Goal: Information Seeking & Learning: Learn about a topic

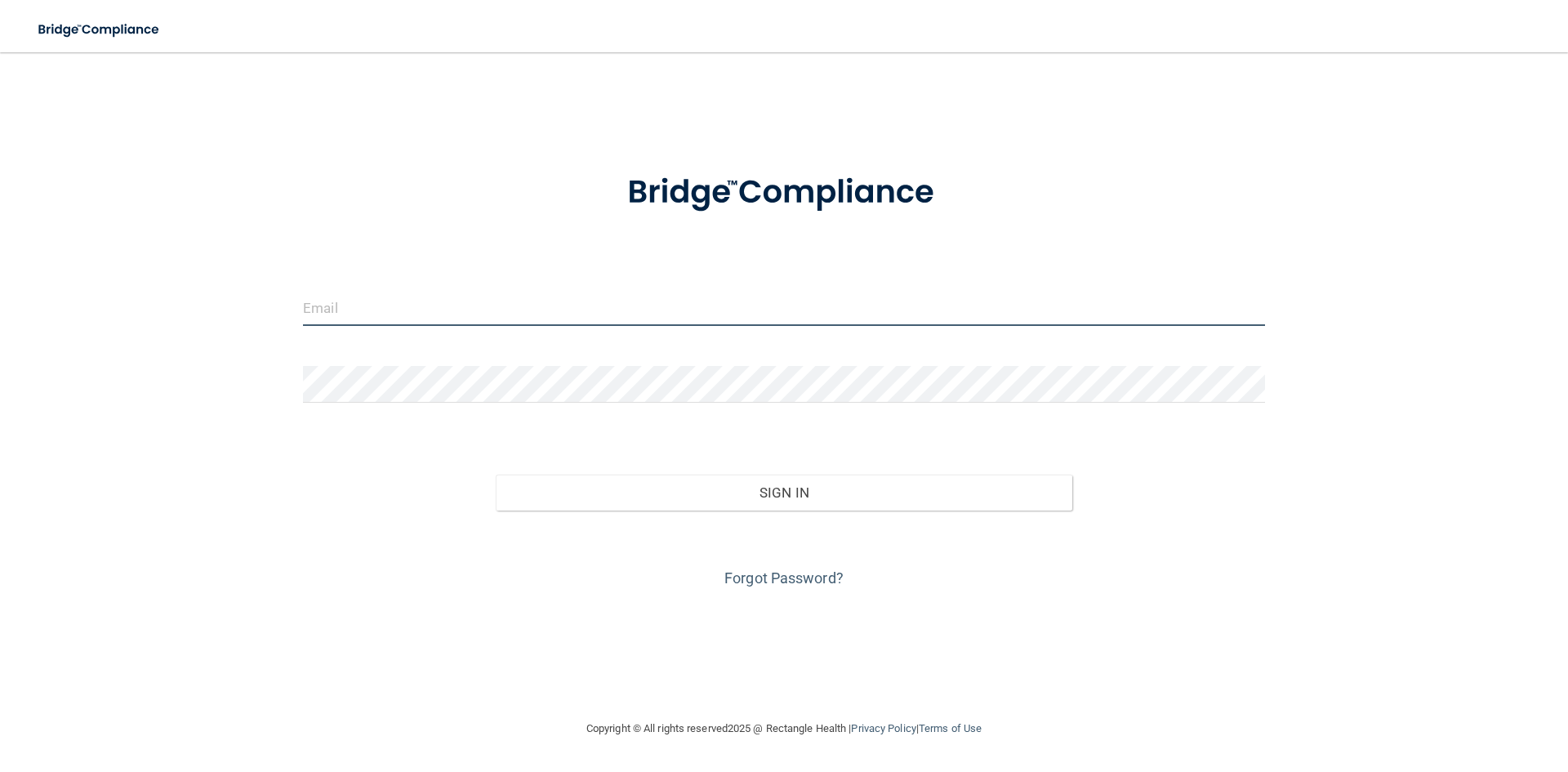
type input "[EMAIL_ADDRESS][DOMAIN_NAME]"
click at [505, 304] on input "[EMAIL_ADDRESS][DOMAIN_NAME]" at bounding box center [784, 308] width 963 height 37
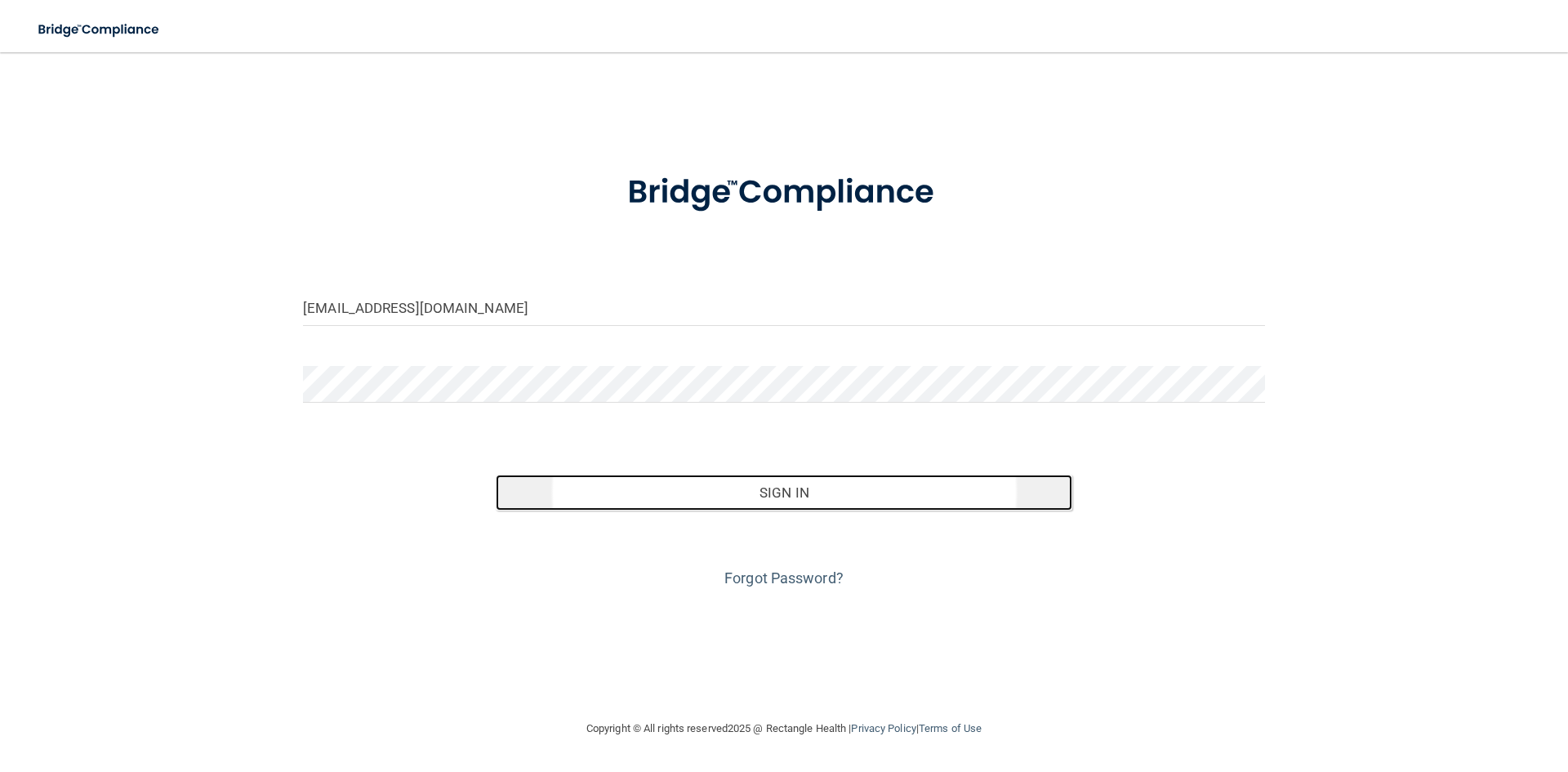
click at [789, 491] on button "Sign In" at bounding box center [784, 492] width 577 height 36
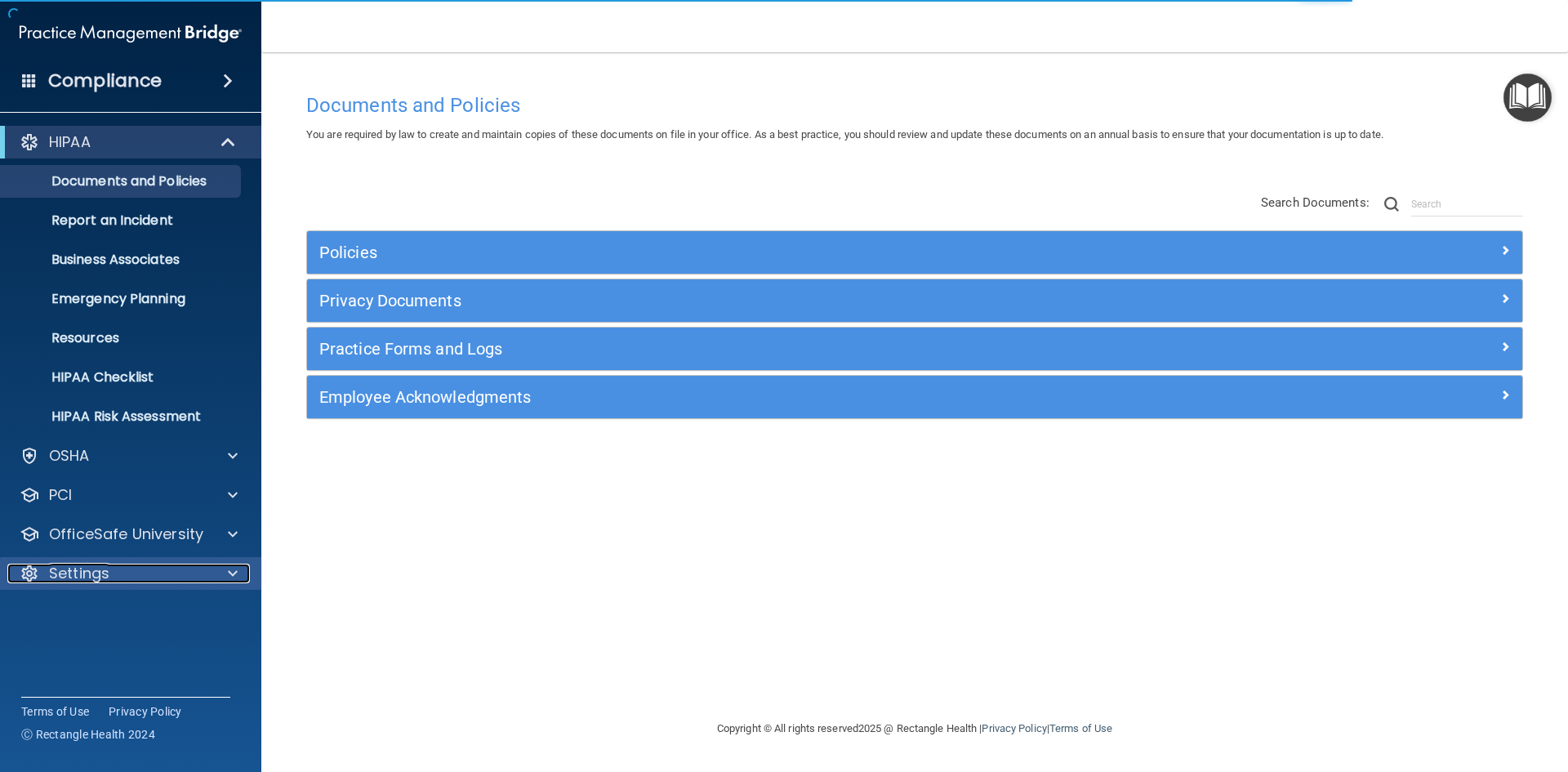
click at [84, 566] on p "Settings" at bounding box center [79, 573] width 61 height 19
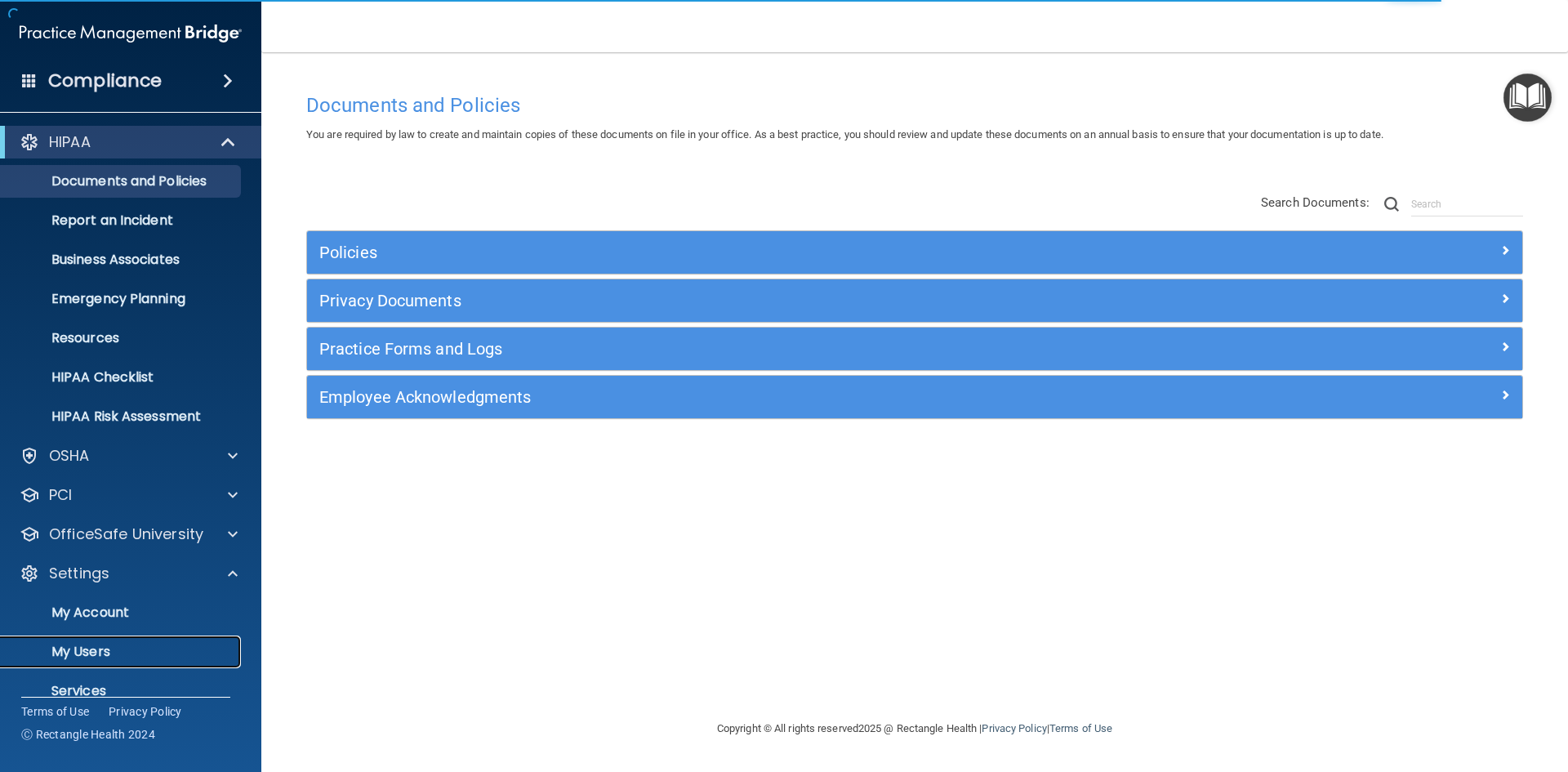
click at [89, 654] on p "My Users" at bounding box center [122, 652] width 223 height 17
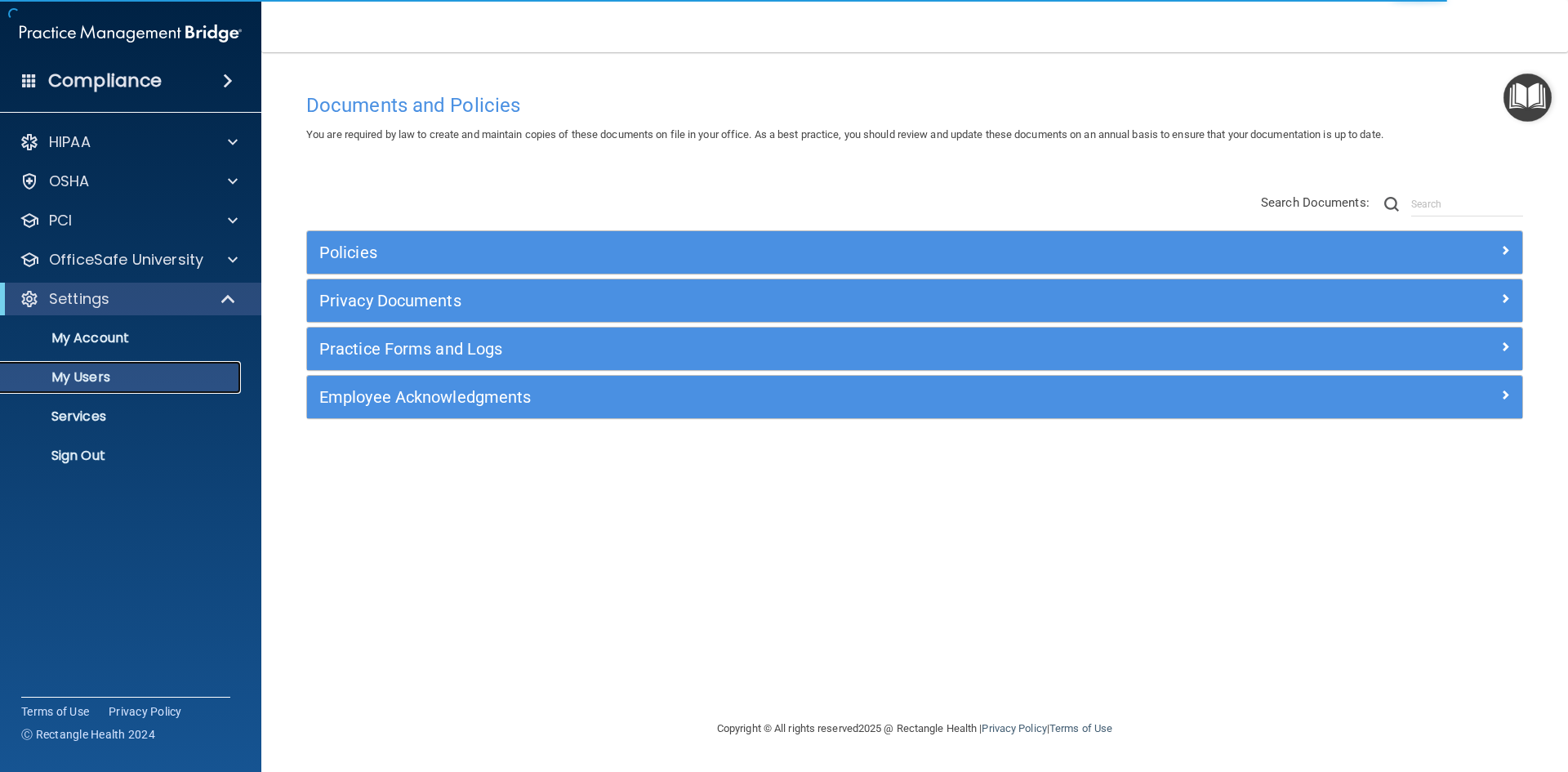
select select "20"
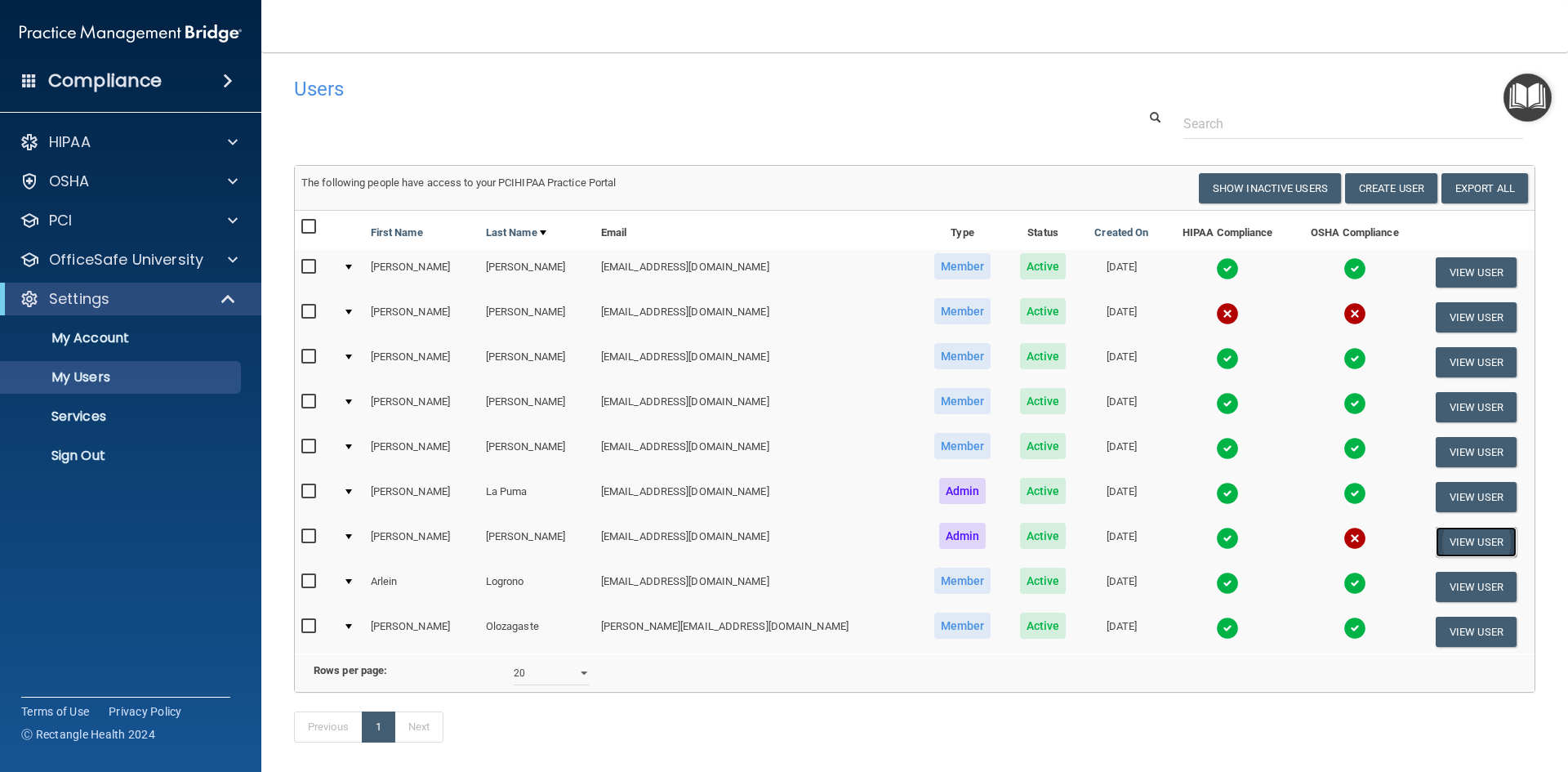
click at [1450, 538] on button "View User" at bounding box center [1477, 541] width 81 height 30
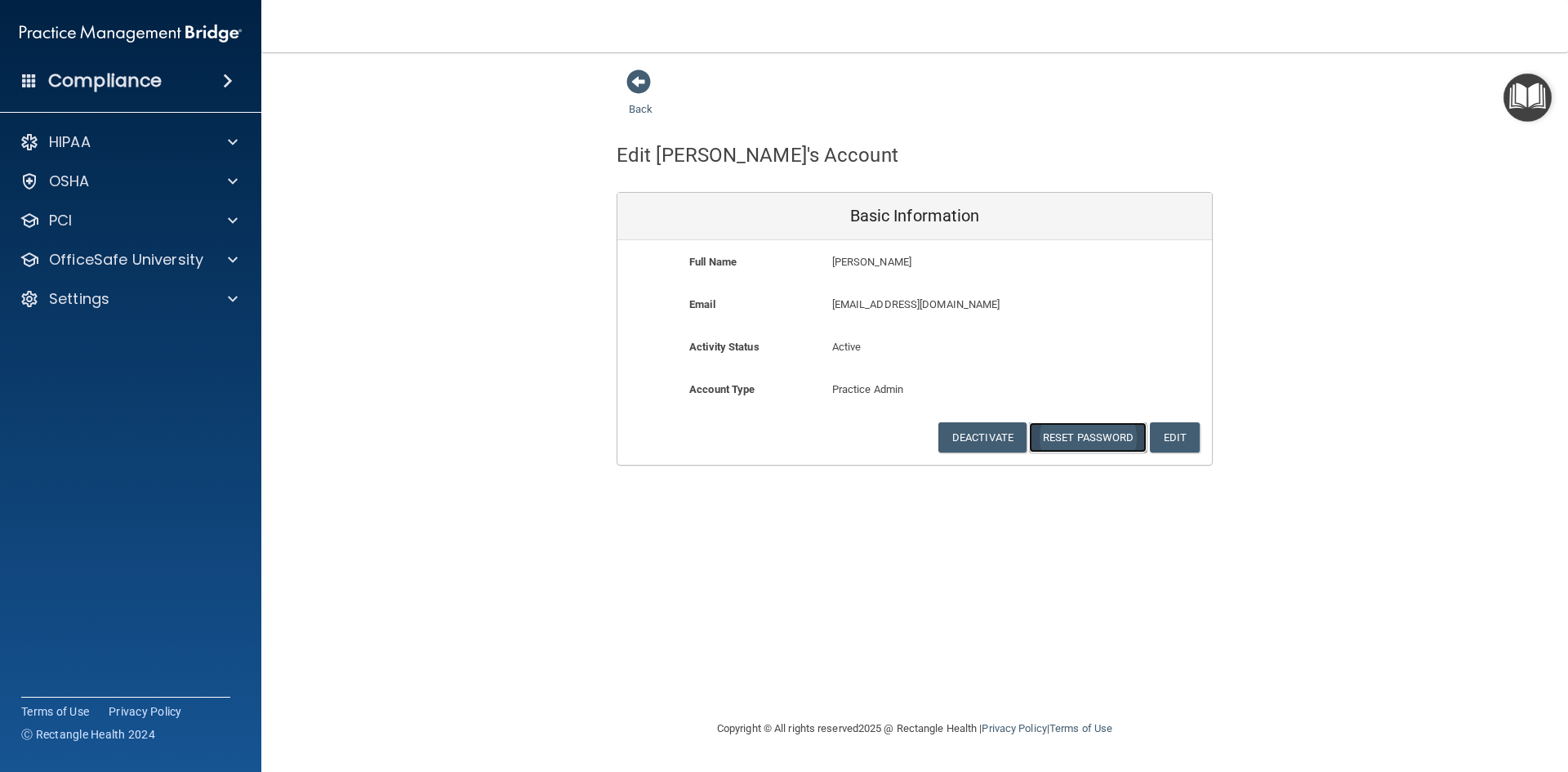
click at [1074, 442] on button "Reset Password" at bounding box center [1088, 437] width 118 height 30
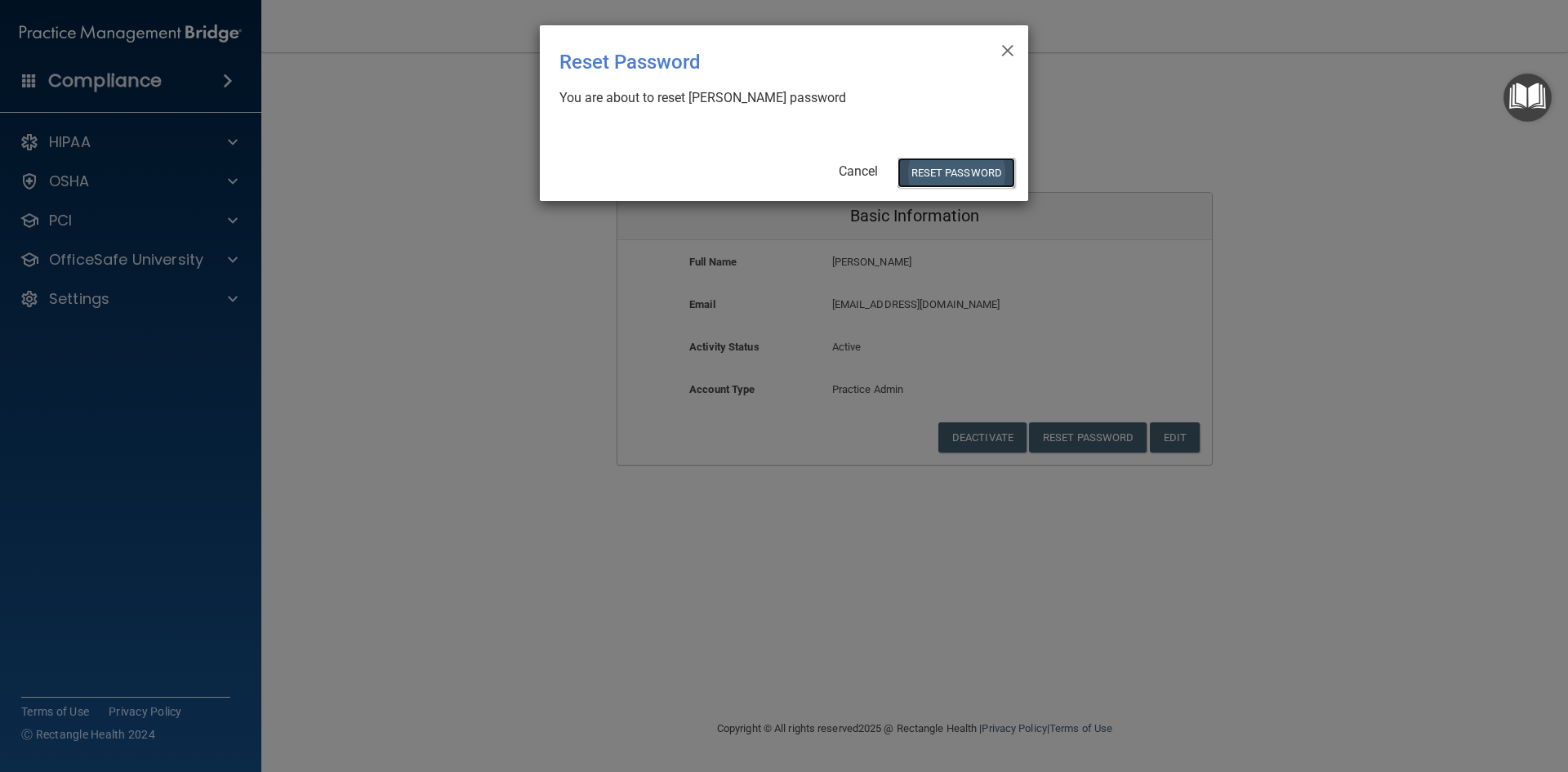
click at [943, 171] on button "Reset Password" at bounding box center [956, 173] width 118 height 30
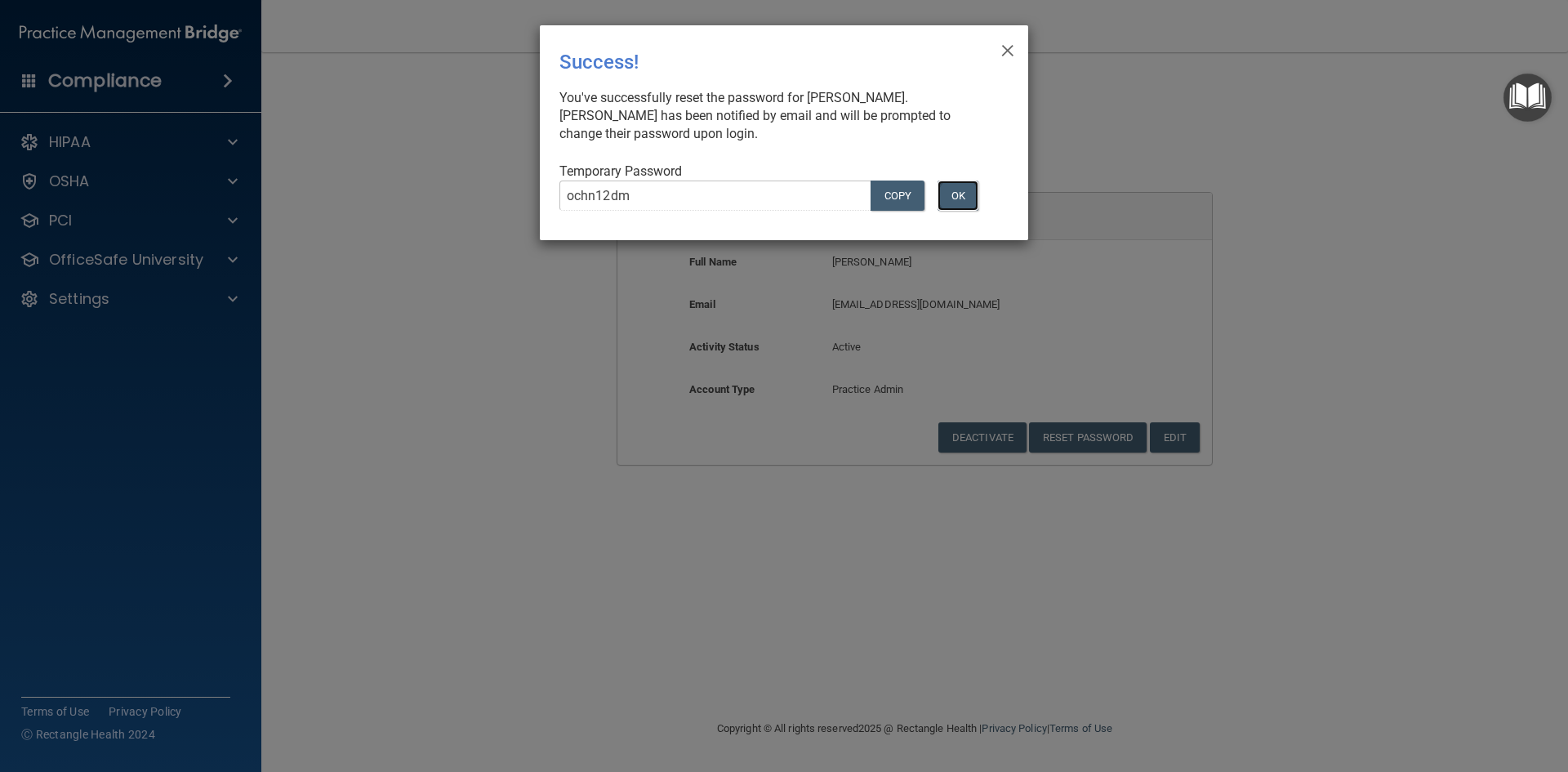
click at [964, 194] on button "OK" at bounding box center [958, 196] width 41 height 30
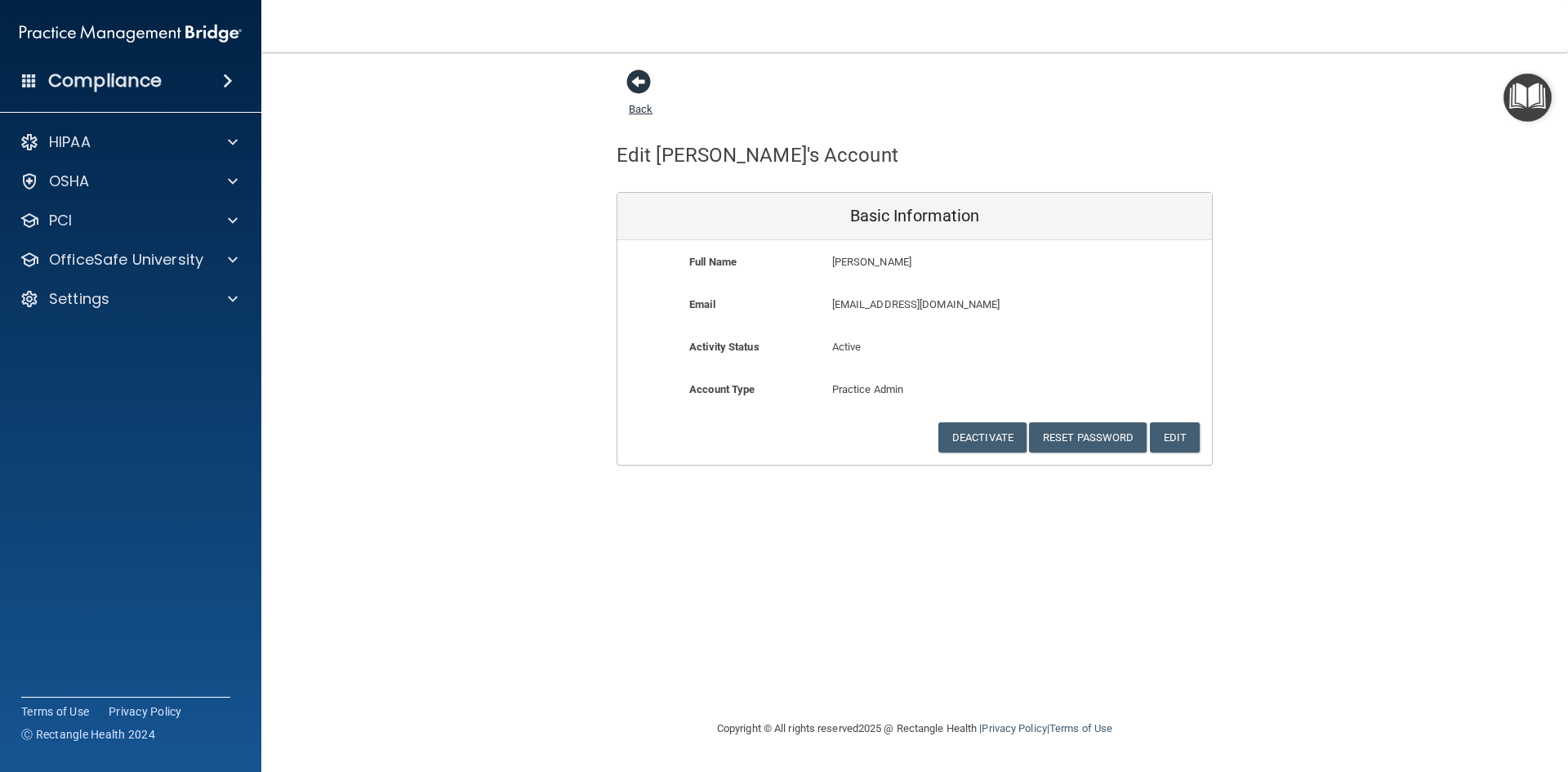
click at [636, 82] on span at bounding box center [639, 82] width 25 height 25
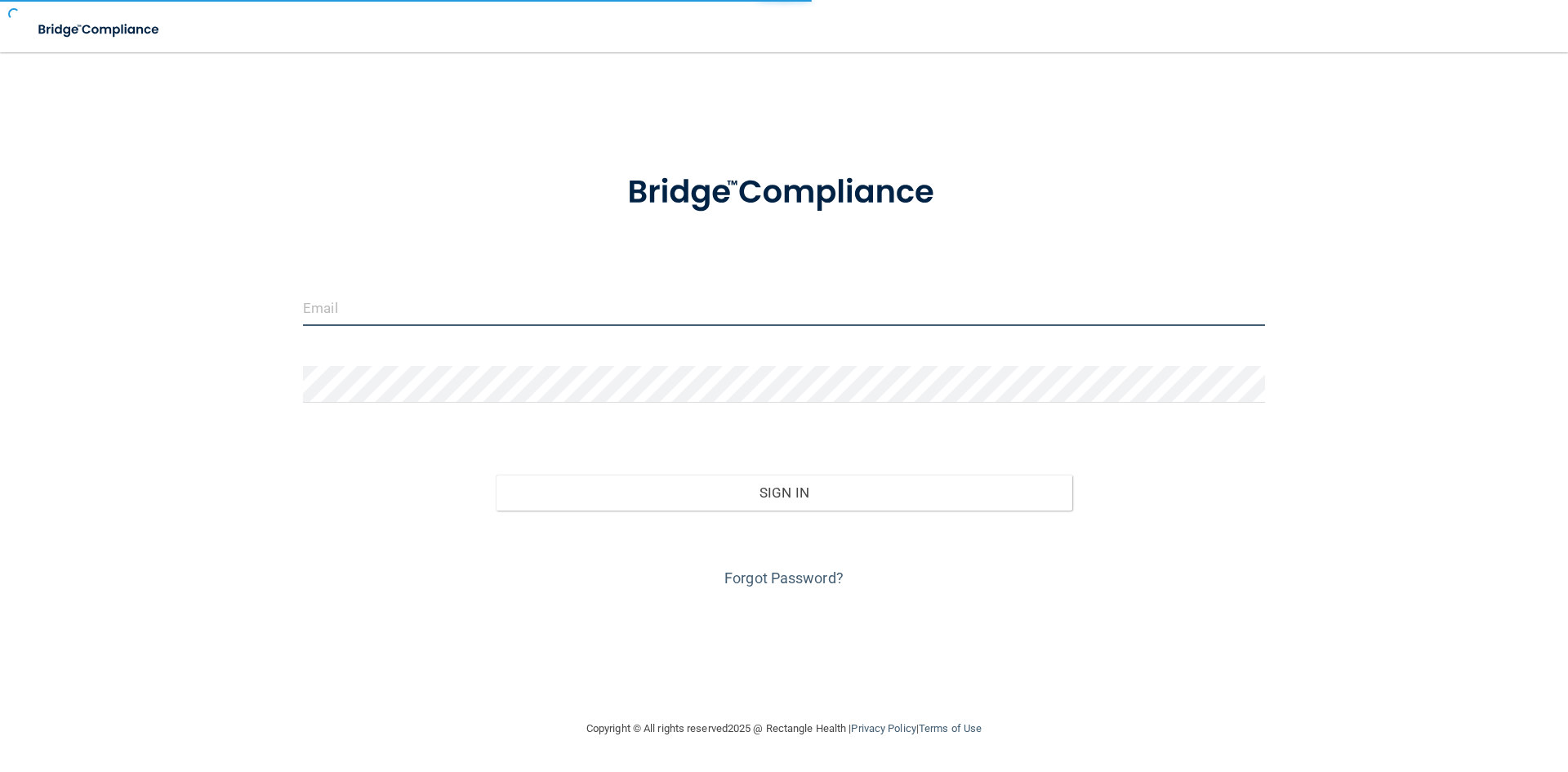
type input "[EMAIL_ADDRESS][DOMAIN_NAME]"
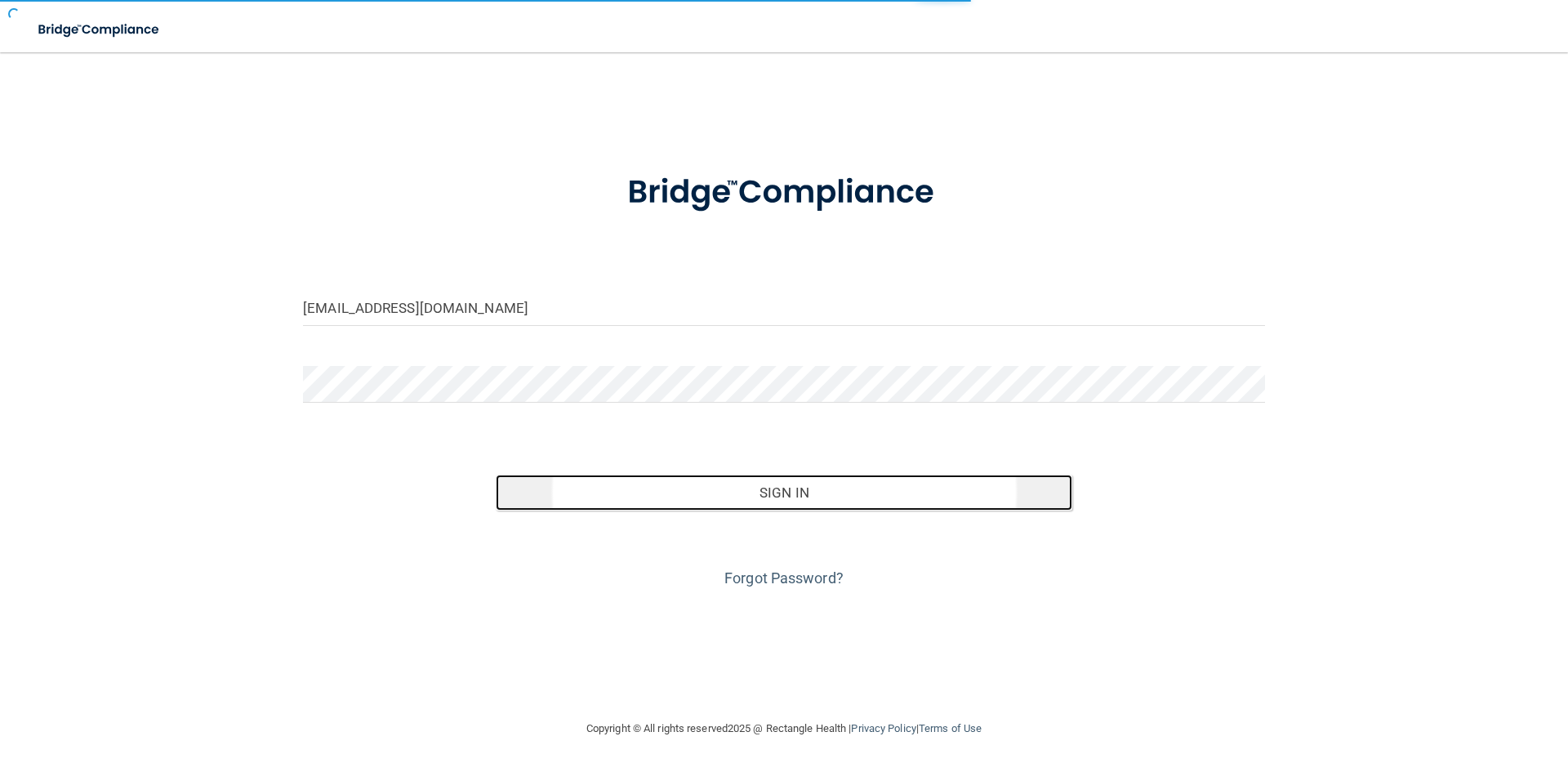
click at [770, 496] on button "Sign In" at bounding box center [784, 492] width 577 height 36
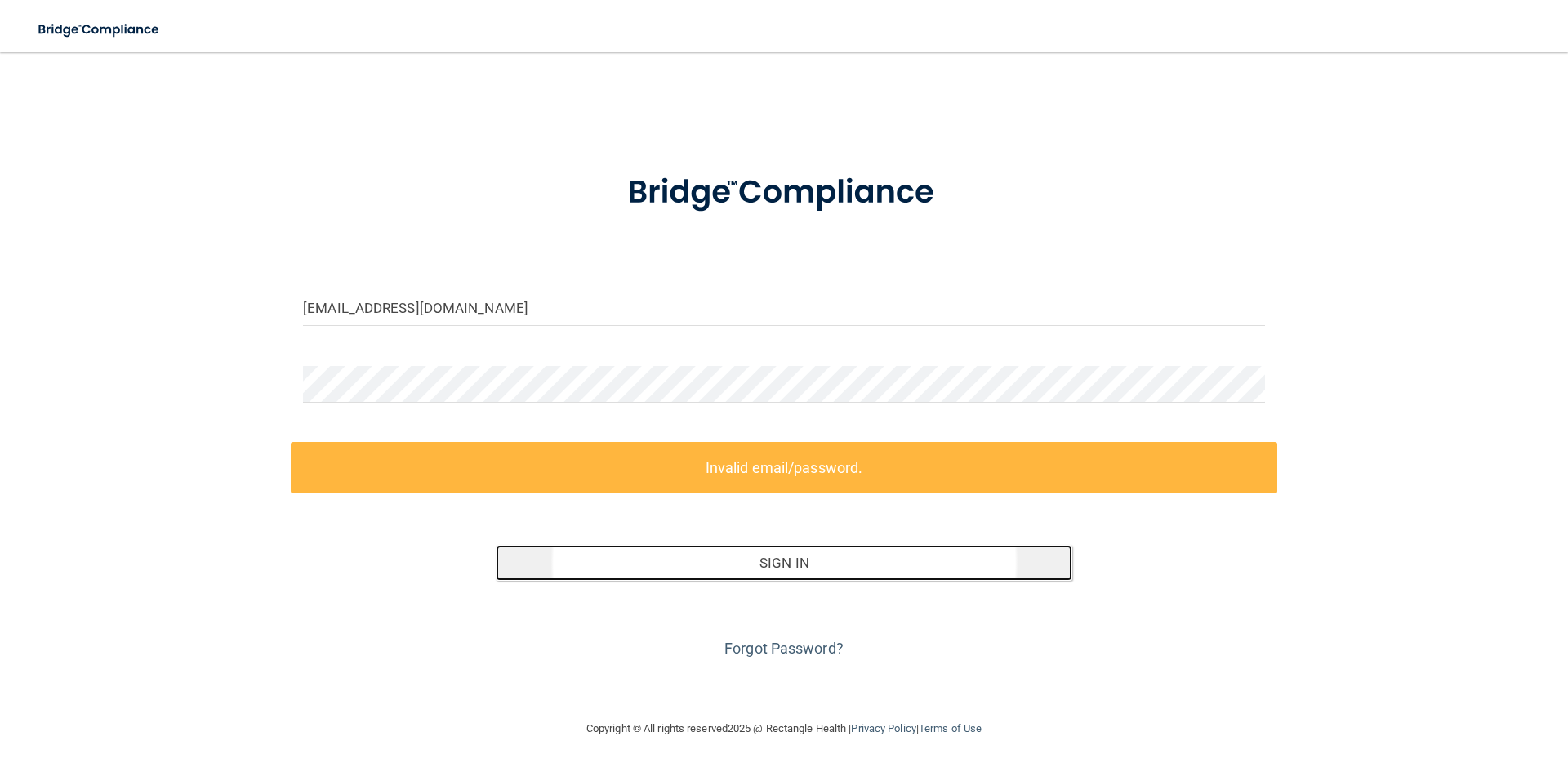
click at [777, 558] on button "Sign In" at bounding box center [784, 562] width 577 height 36
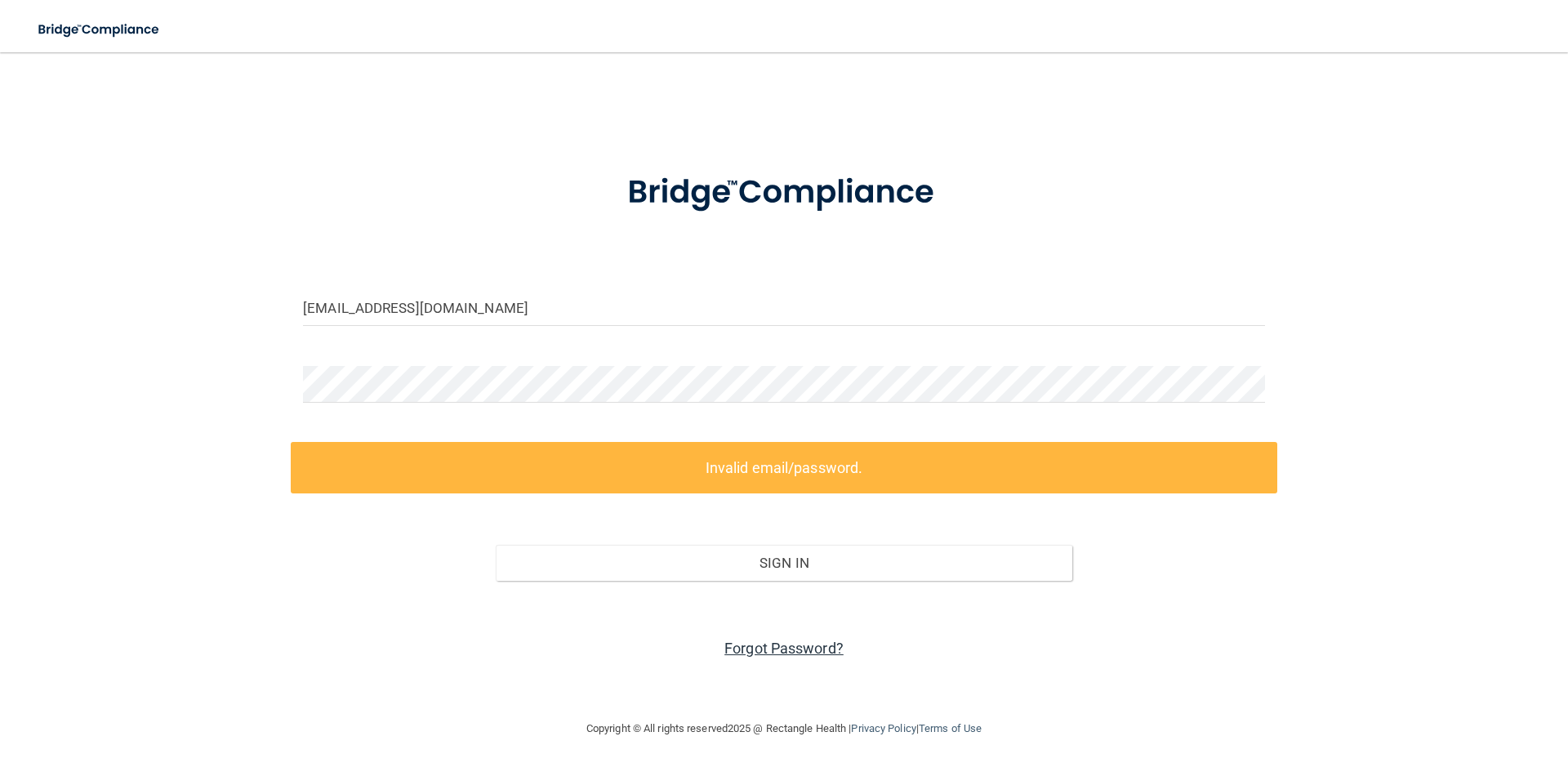
click at [770, 648] on link "Forgot Password?" at bounding box center [784, 648] width 119 height 18
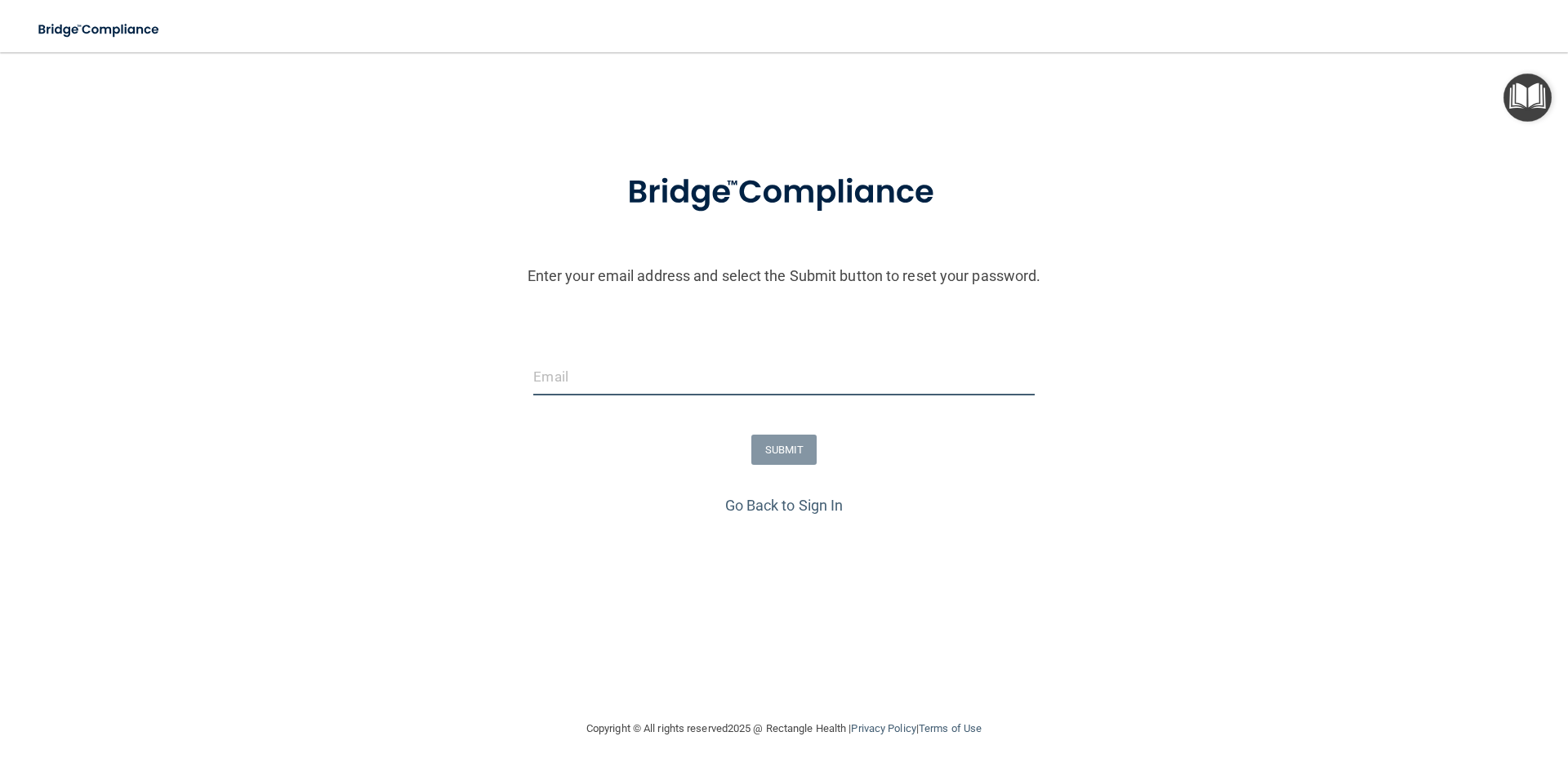
click at [615, 379] on input "email" at bounding box center [784, 377] width 501 height 37
type input "[EMAIL_ADDRESS][DOMAIN_NAME]"
click at [790, 450] on button "SUBMIT" at bounding box center [784, 449] width 66 height 30
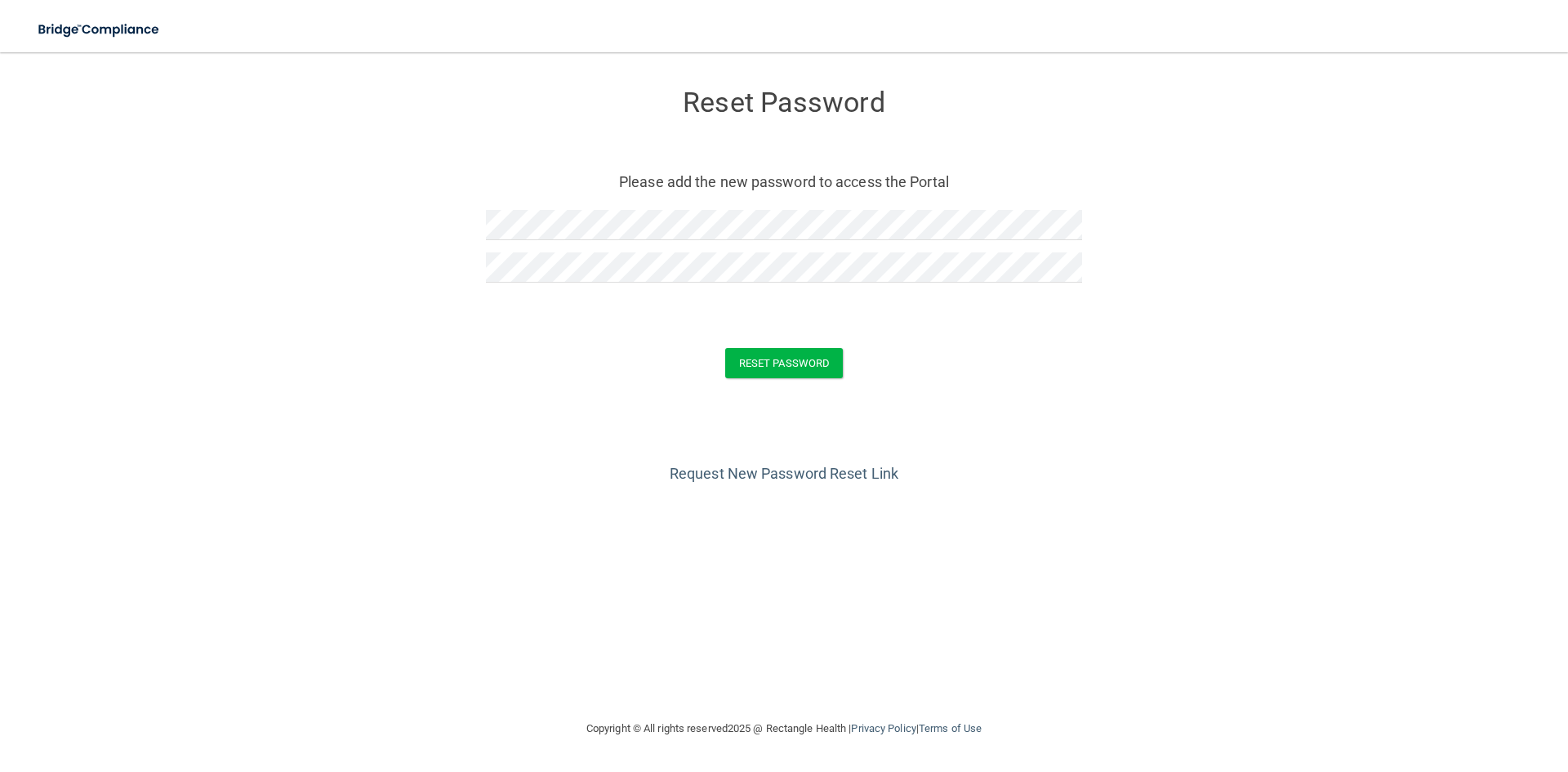
drag, startPoint x: 964, startPoint y: 342, endPoint x: 920, endPoint y: 346, distance: 44.2
click at [964, 341] on form "Reset Password Please add the new password to access the Portal Reset Password …" at bounding box center [784, 237] width 1503 height 337
click at [805, 361] on button "Reset Password" at bounding box center [784, 363] width 118 height 30
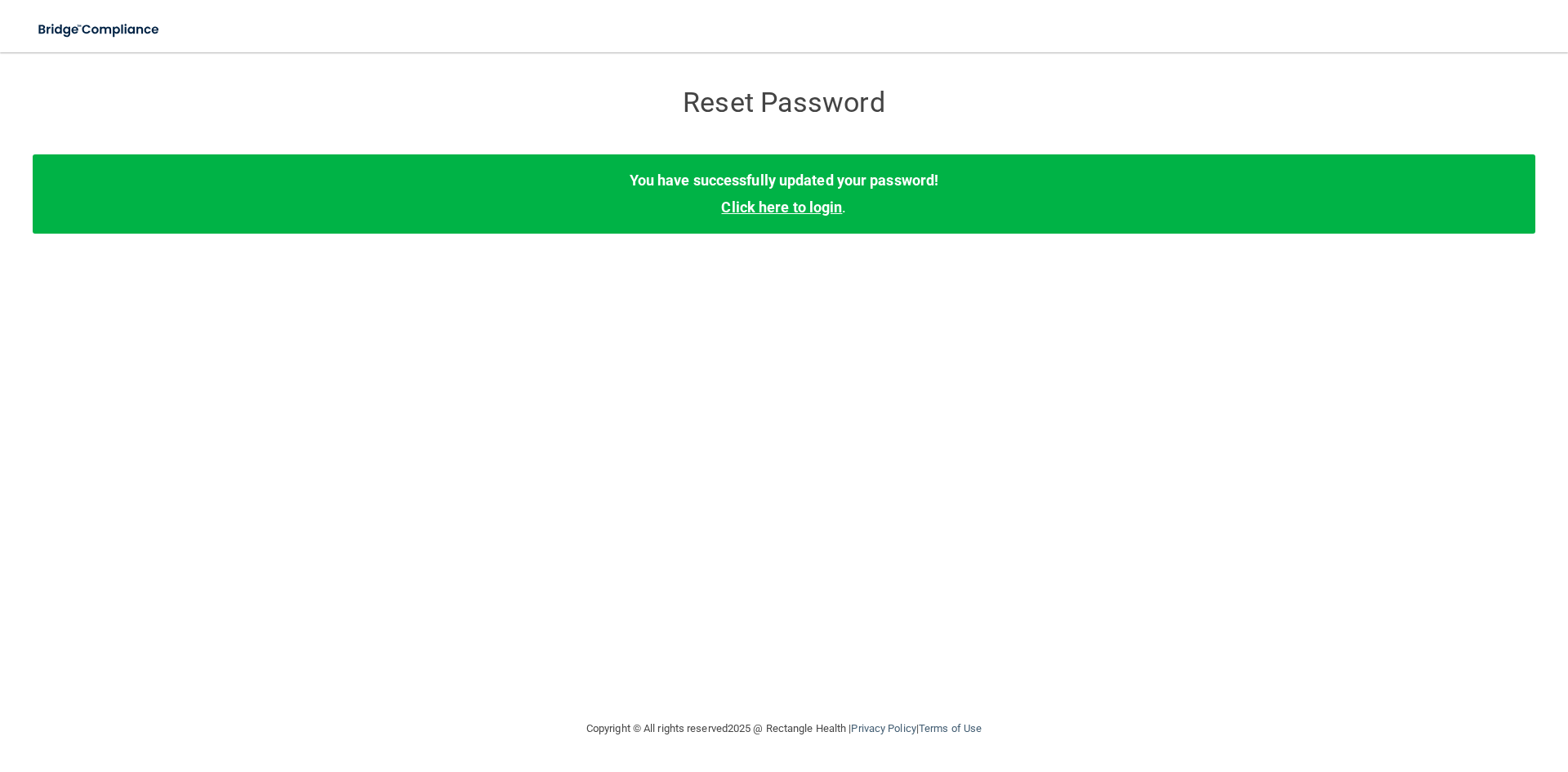
click at [798, 206] on link "Click here to login" at bounding box center [782, 207] width 121 height 18
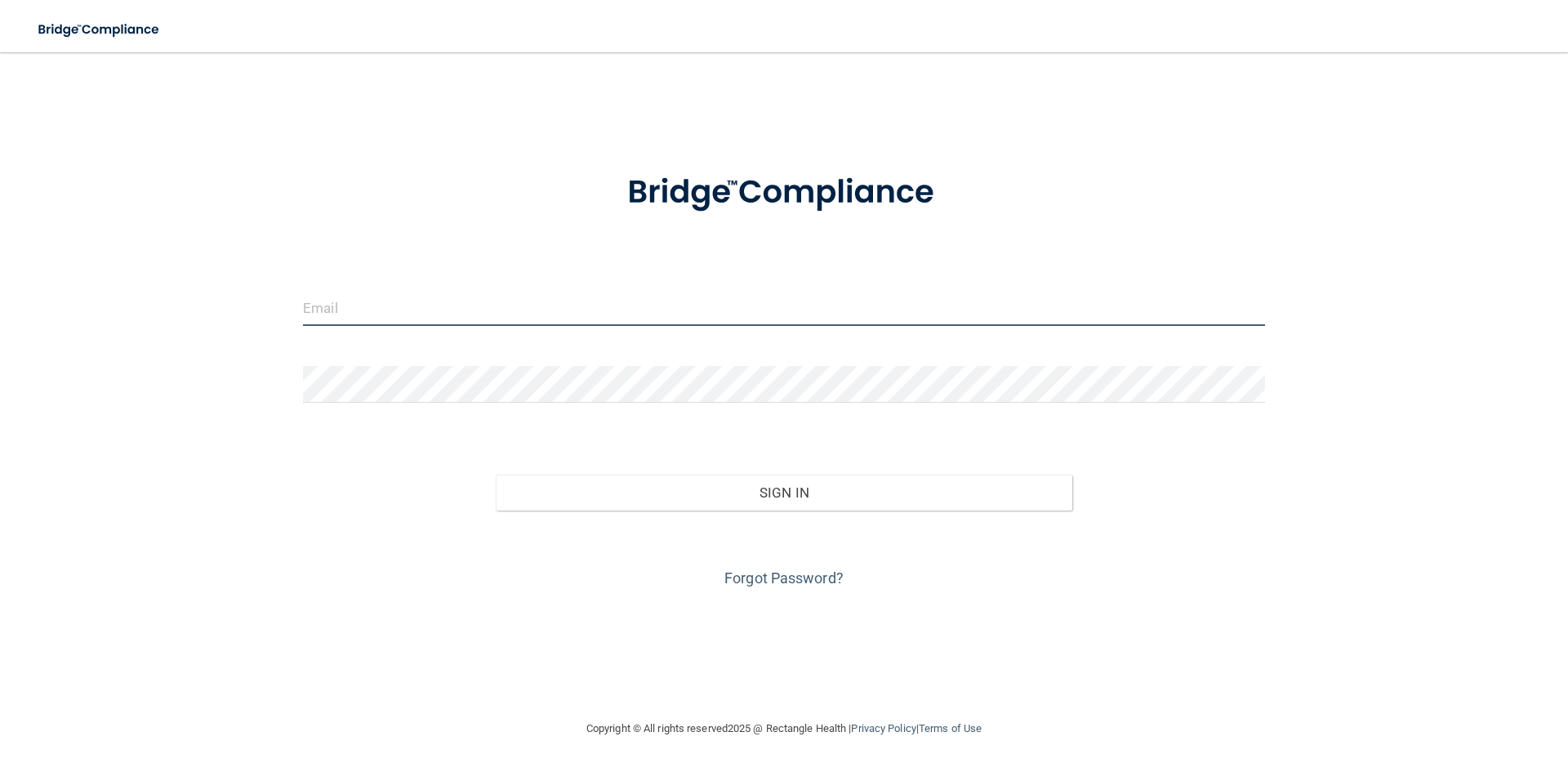
type input "[EMAIL_ADDRESS][DOMAIN_NAME]"
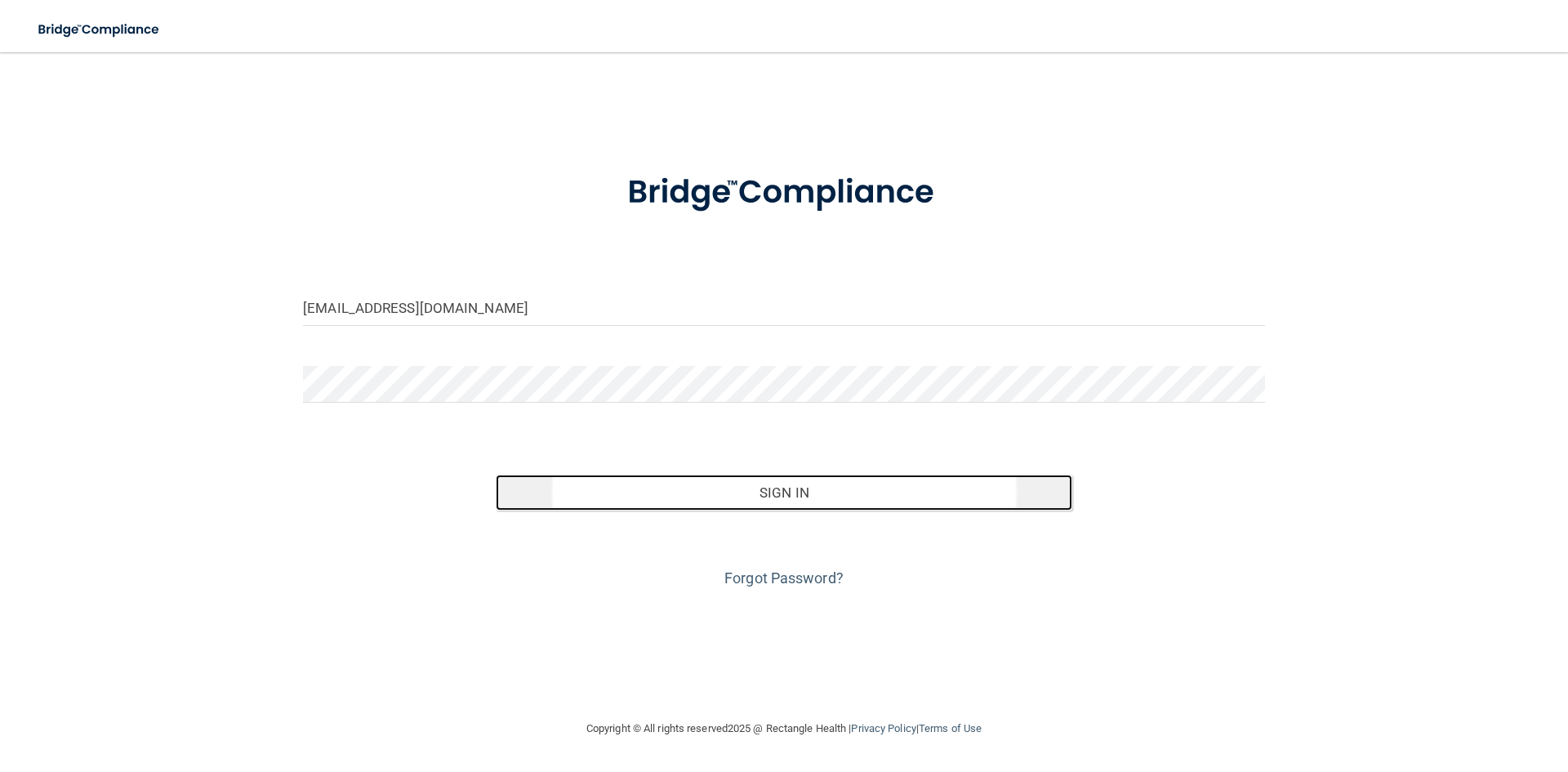
click at [790, 494] on button "Sign In" at bounding box center [784, 492] width 577 height 36
click at [781, 486] on button "Sign In" at bounding box center [784, 492] width 577 height 36
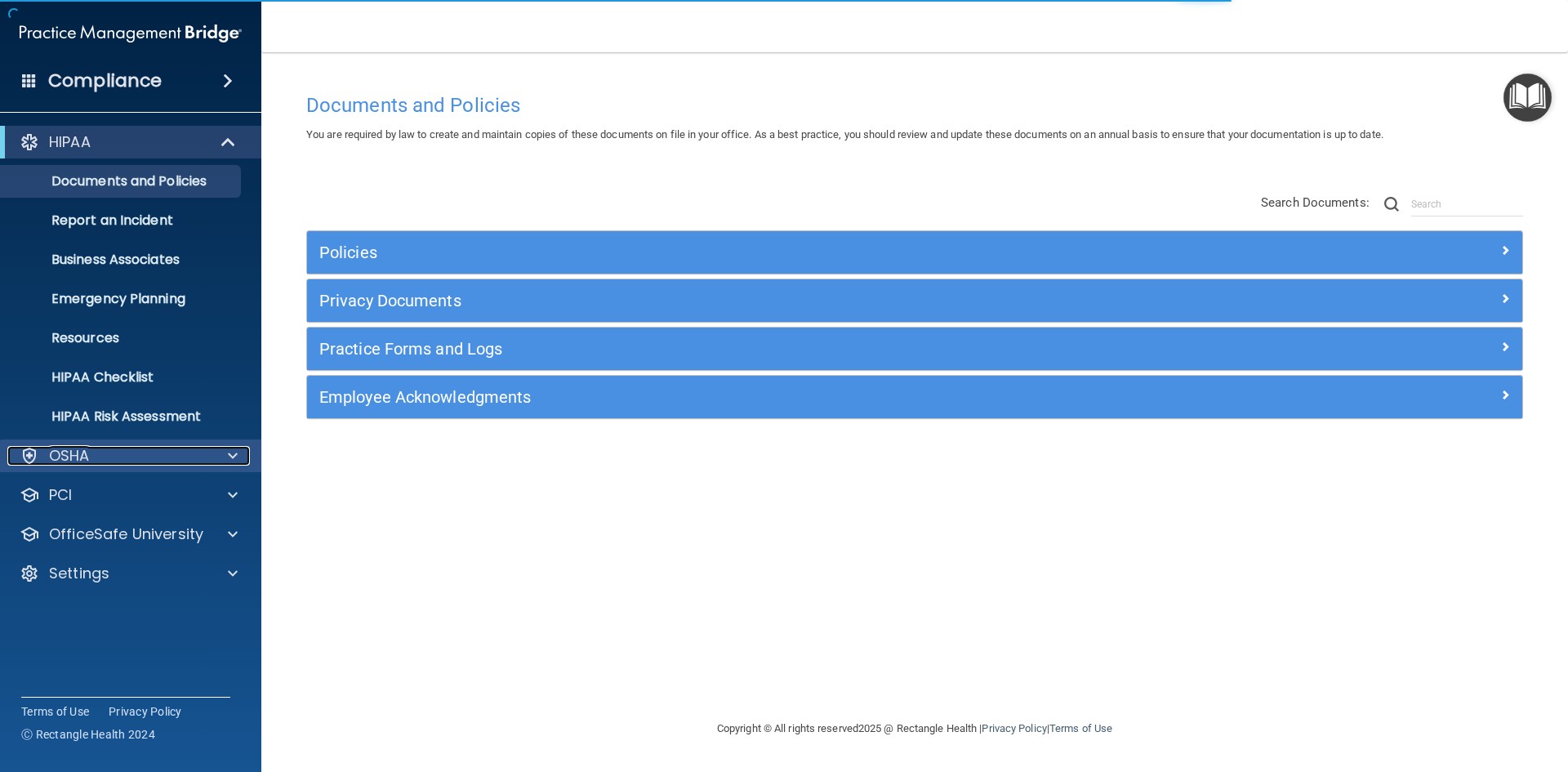
click at [96, 460] on div "OSHA" at bounding box center [108, 455] width 203 height 19
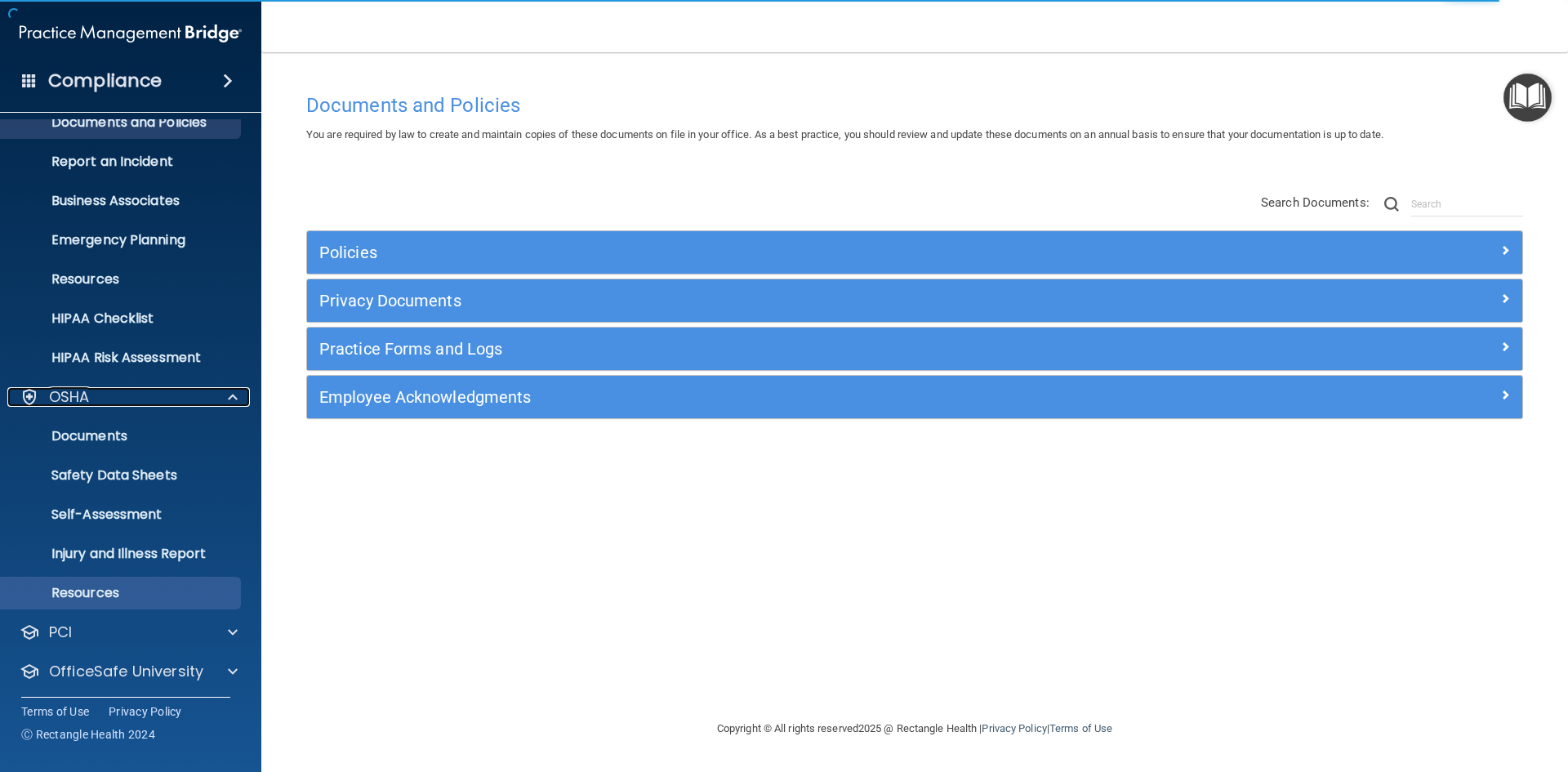
scroll to position [102, 0]
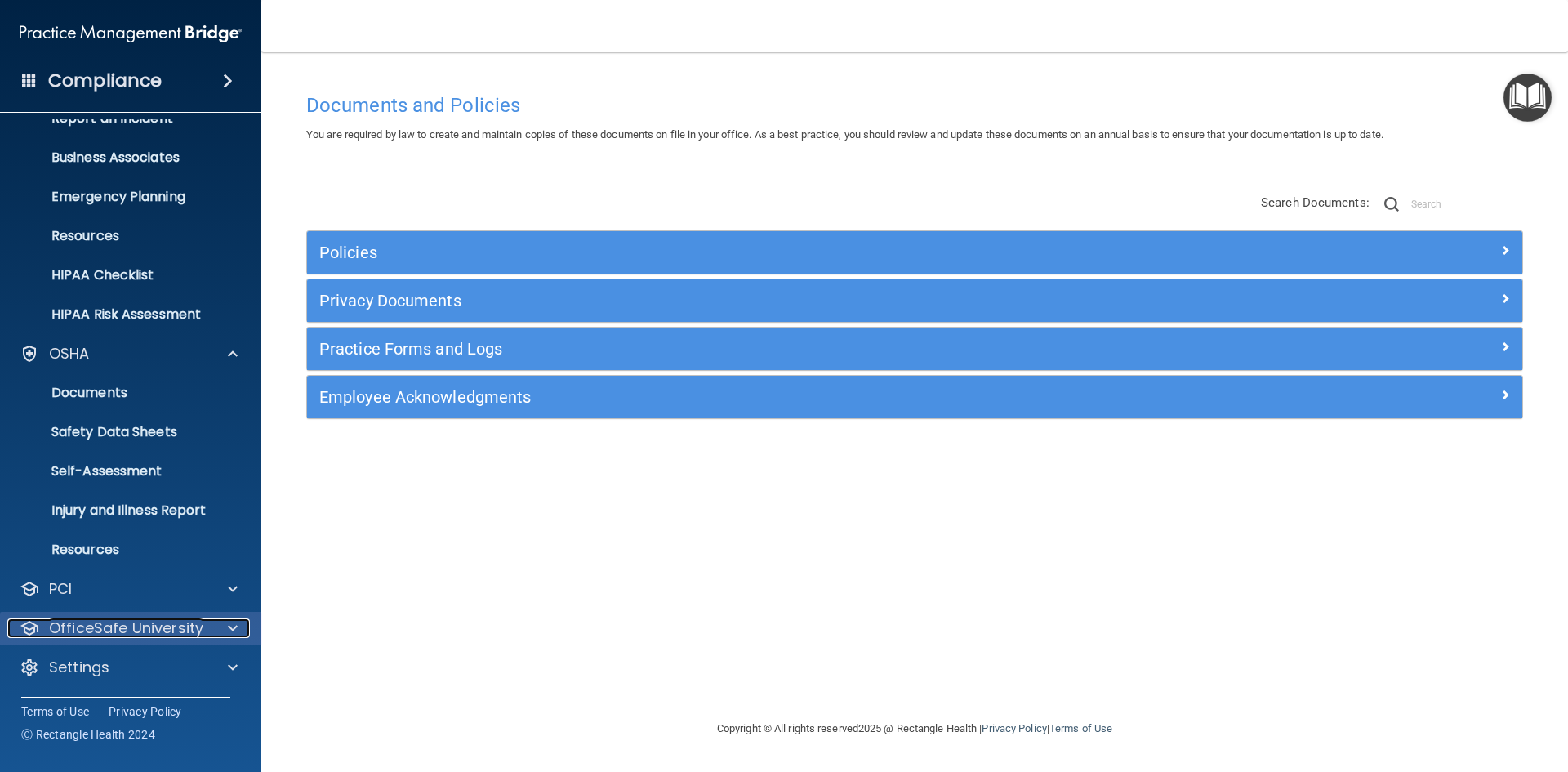
click at [101, 624] on p "OfficeSafe University" at bounding box center [126, 628] width 154 height 19
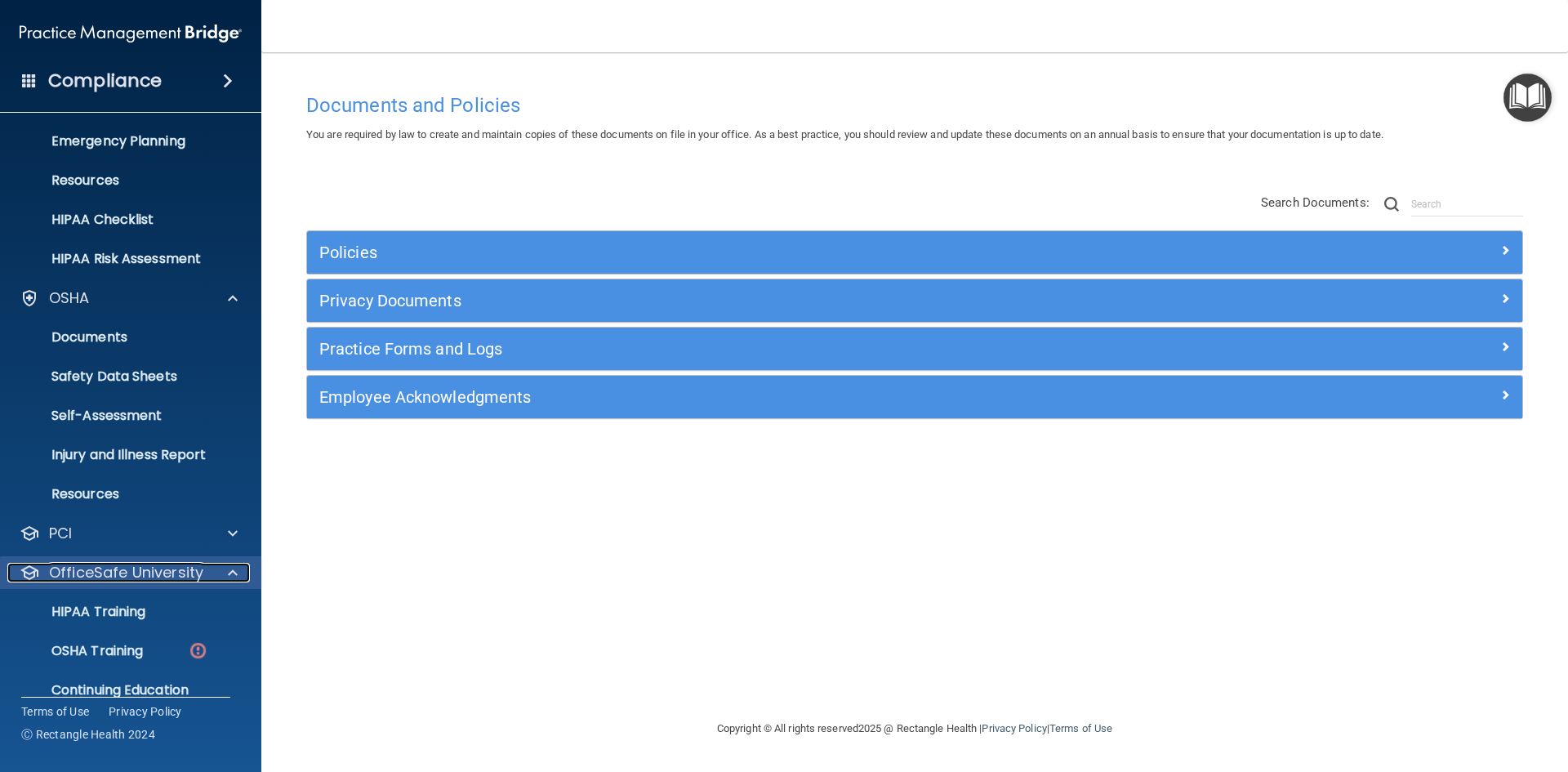
scroll to position [219, 0]
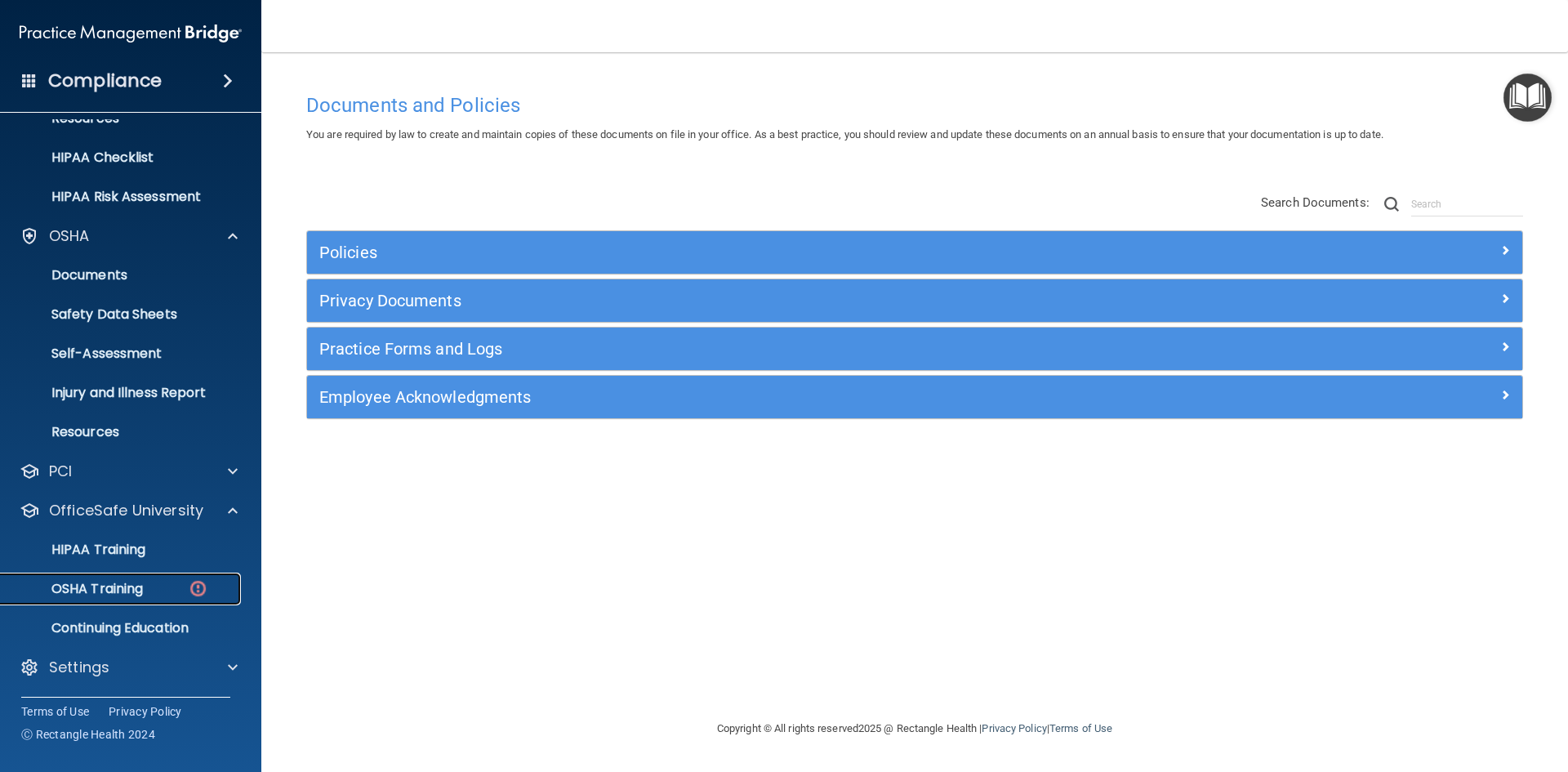
click at [141, 585] on p "OSHA Training" at bounding box center [76, 589] width 132 height 17
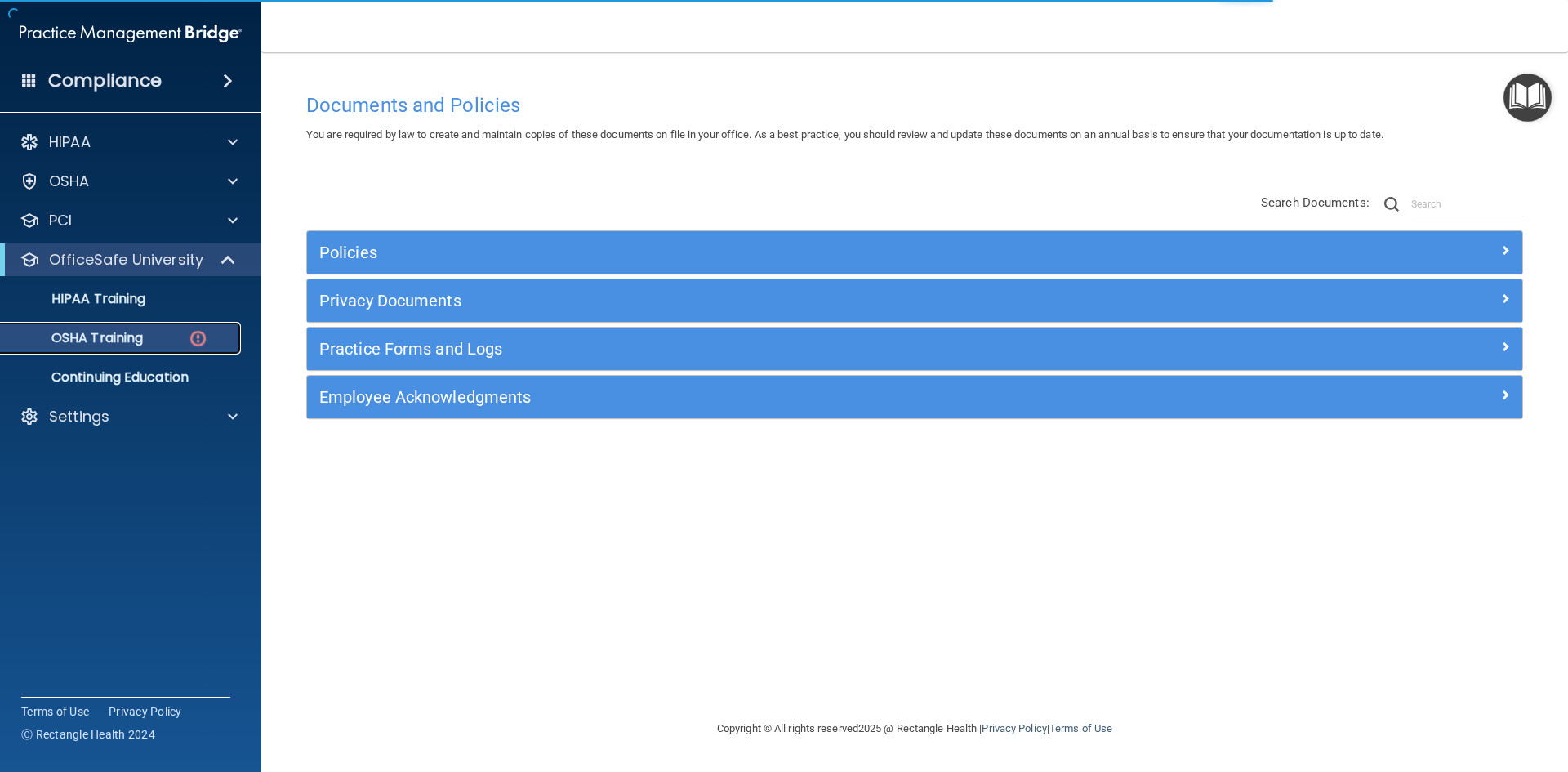
click at [204, 340] on img at bounding box center [197, 338] width 20 height 20
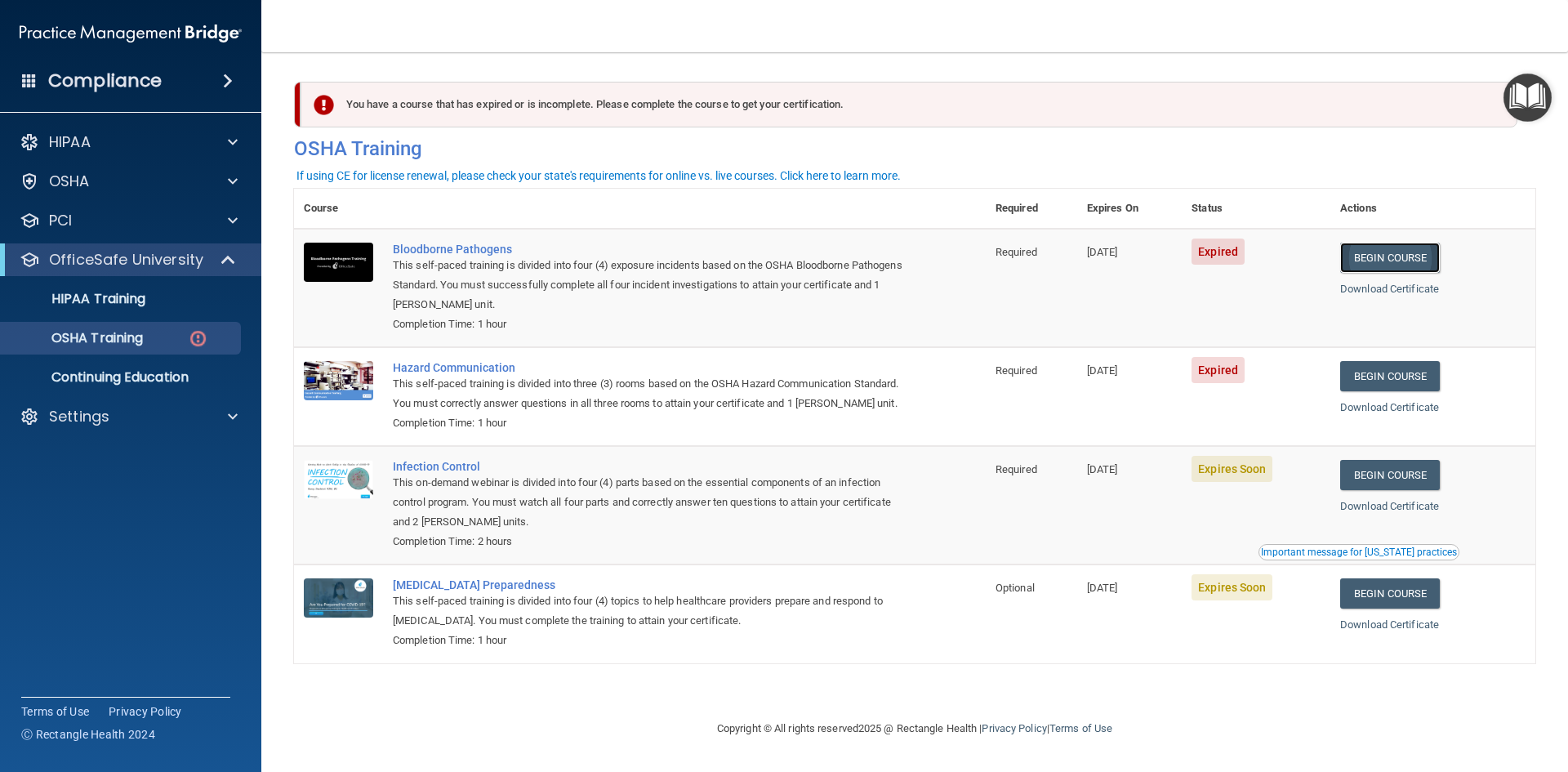
click at [1396, 255] on link "Begin Course" at bounding box center [1391, 257] width 100 height 30
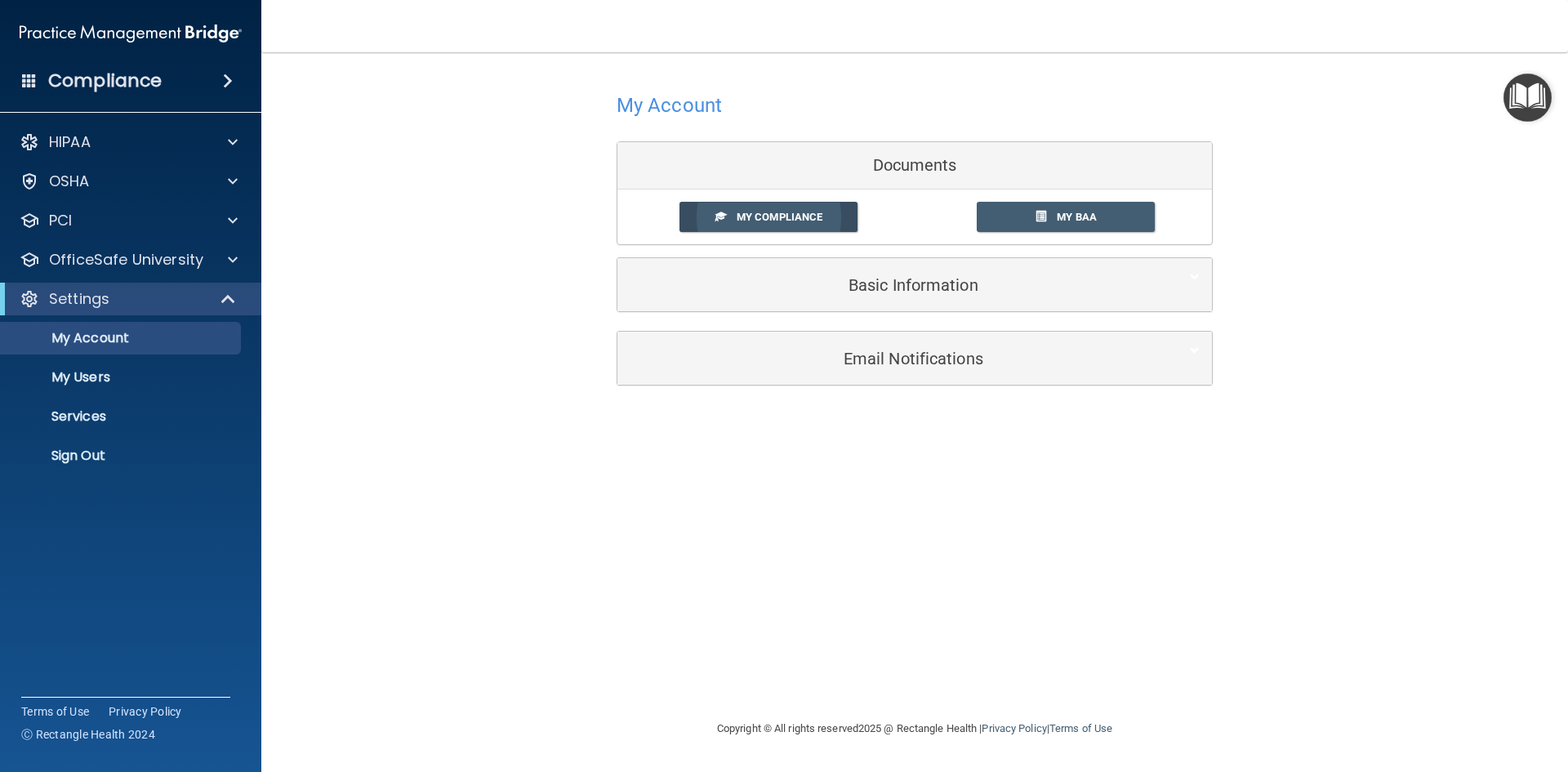
drag, startPoint x: 755, startPoint y: 217, endPoint x: 764, endPoint y: 221, distance: 9.8
click at [755, 216] on span "My Compliance" at bounding box center [780, 217] width 86 height 12
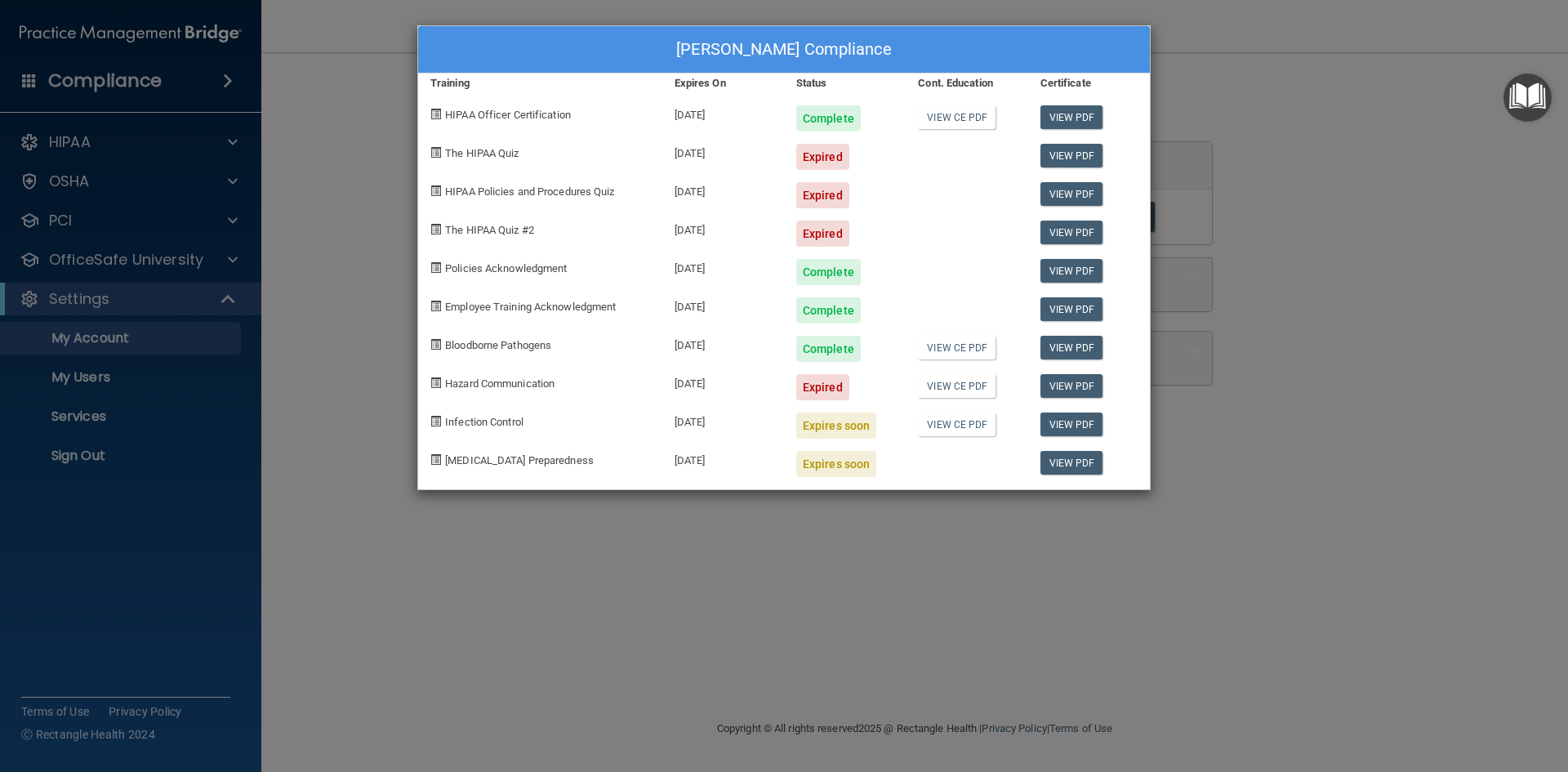
click at [704, 231] on div "06/22/2024" at bounding box center [723, 227] width 122 height 39
click at [483, 227] on span "The HIPAA Quiz #2" at bounding box center [489, 230] width 89 height 12
click at [831, 385] on div "Expired" at bounding box center [823, 387] width 54 height 26
click at [483, 599] on div "Daphne Lemaire's Compliance Training Expires On Status Cont. Education Certific…" at bounding box center [784, 386] width 1568 height 772
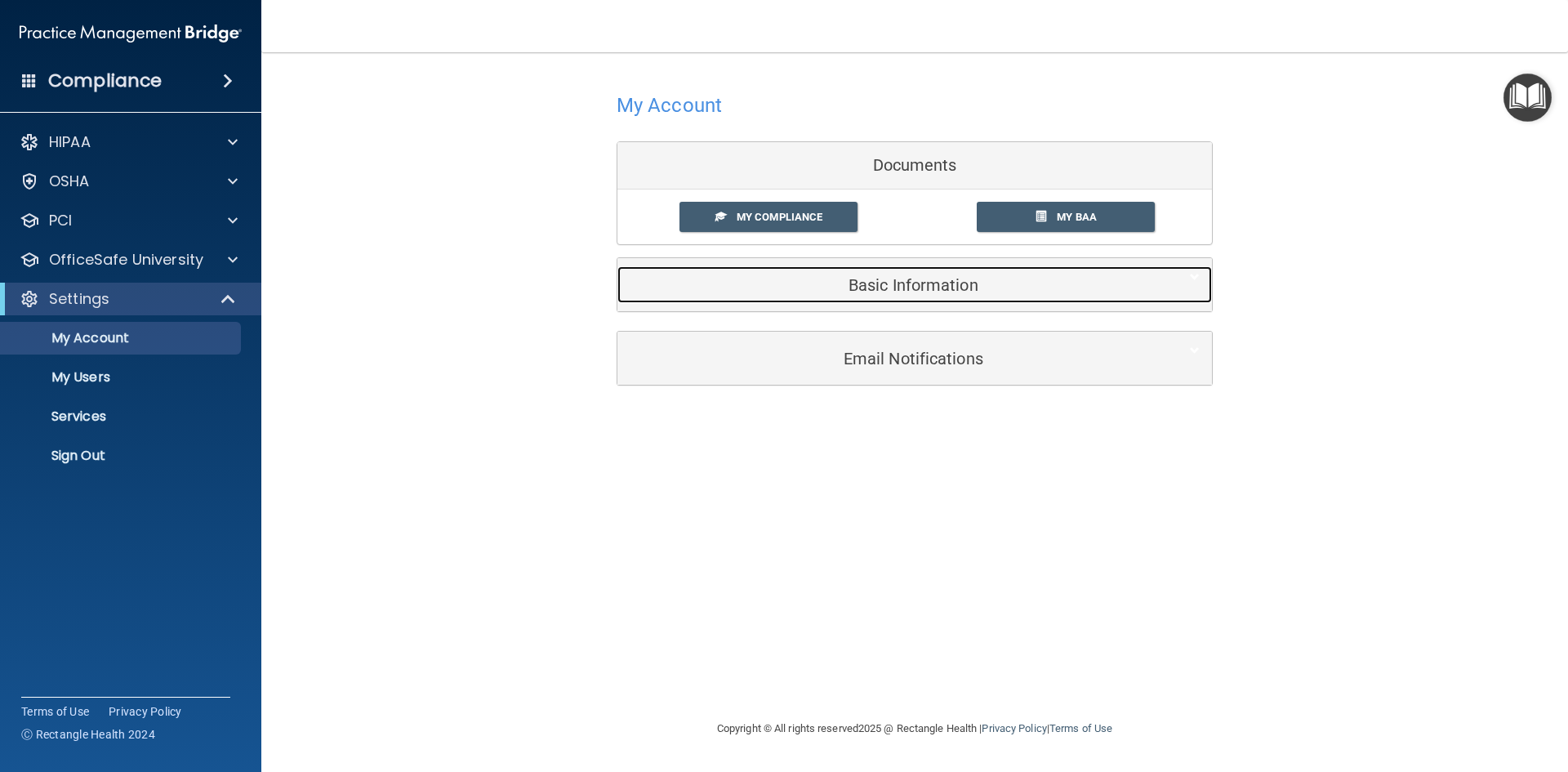
click at [920, 284] on h5 "Basic Information" at bounding box center [890, 285] width 520 height 18
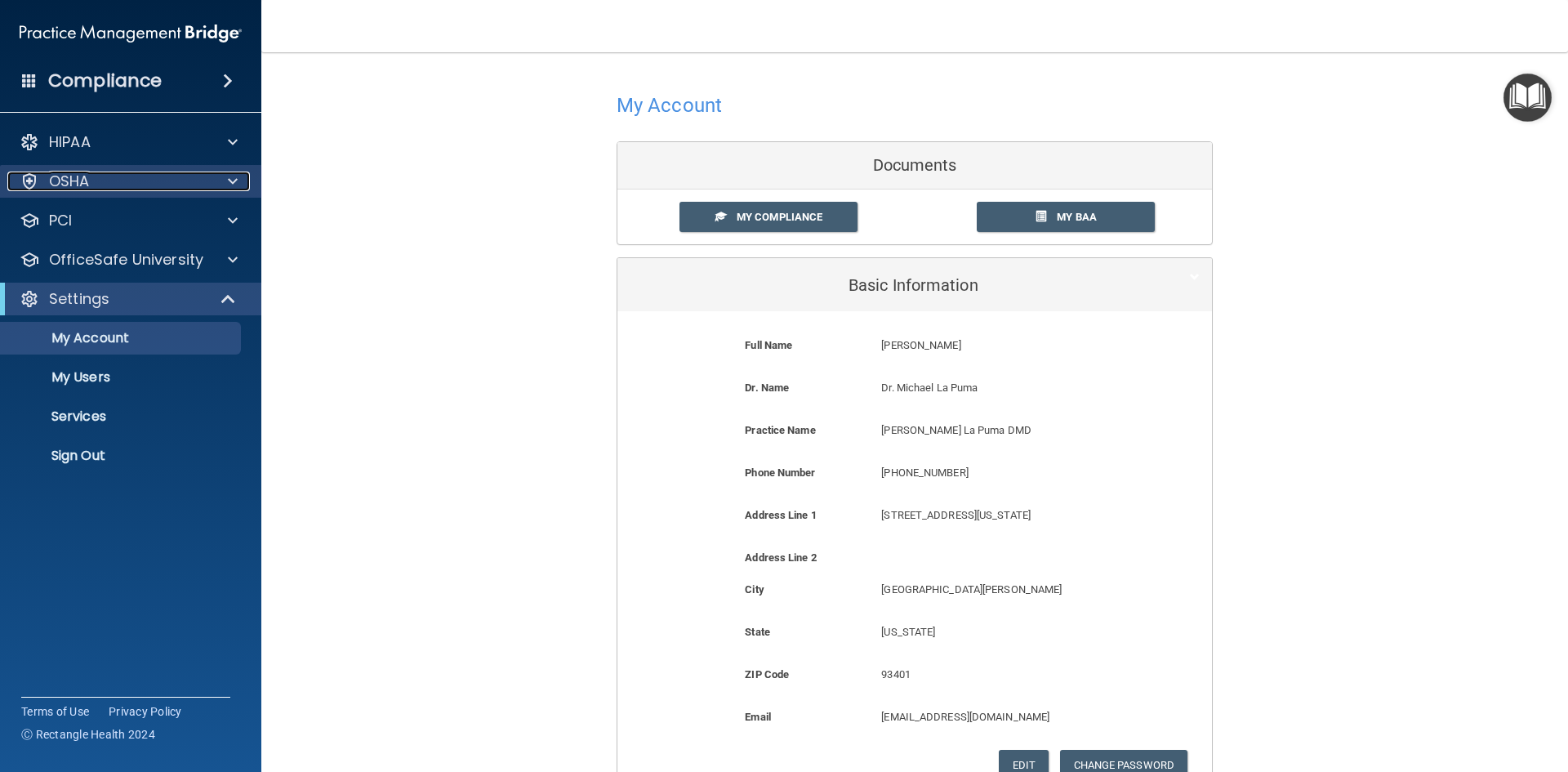
click at [72, 175] on p "OSHA" at bounding box center [69, 181] width 41 height 19
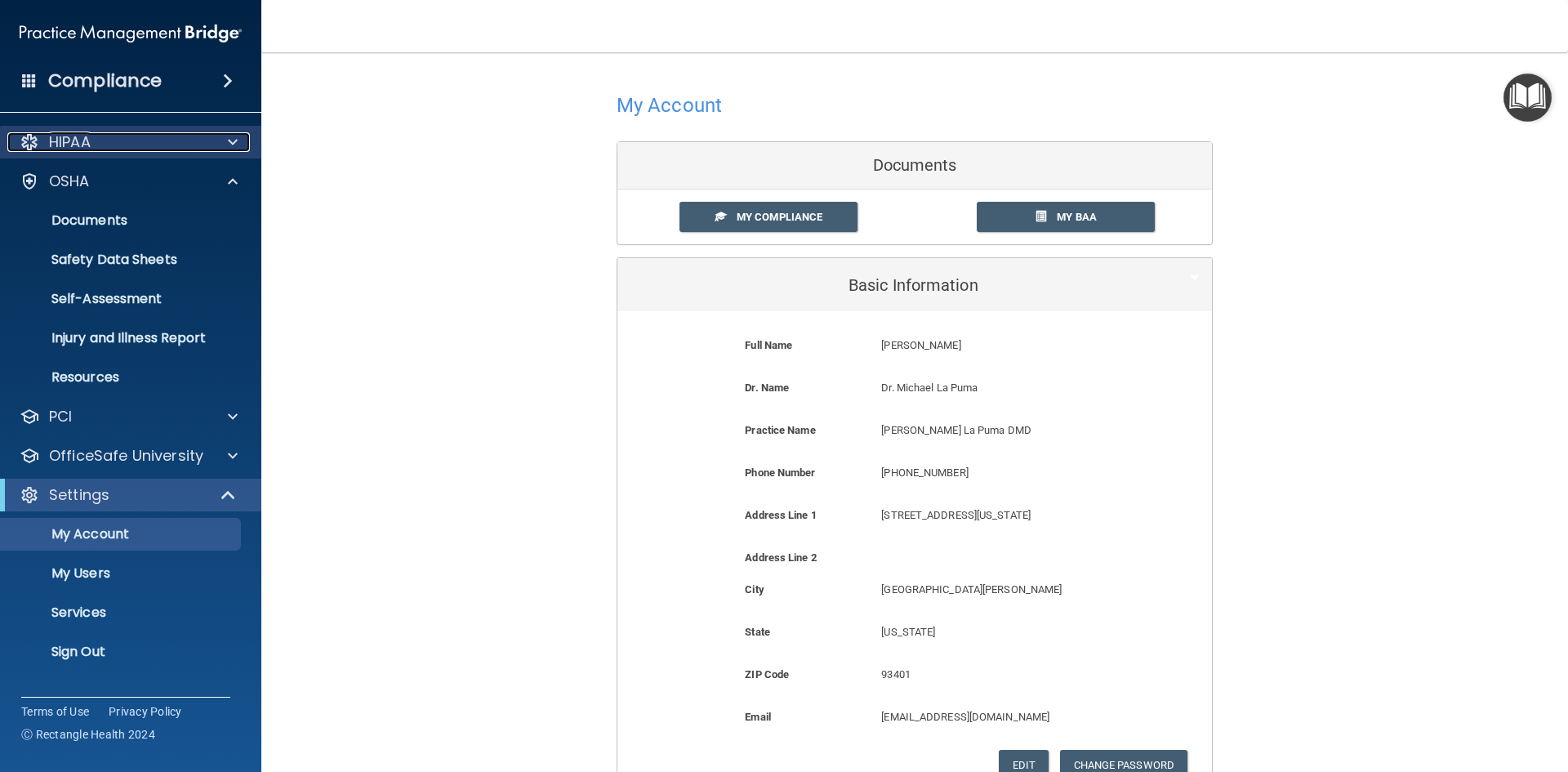
click at [132, 142] on div "HIPAA" at bounding box center [108, 142] width 203 height 19
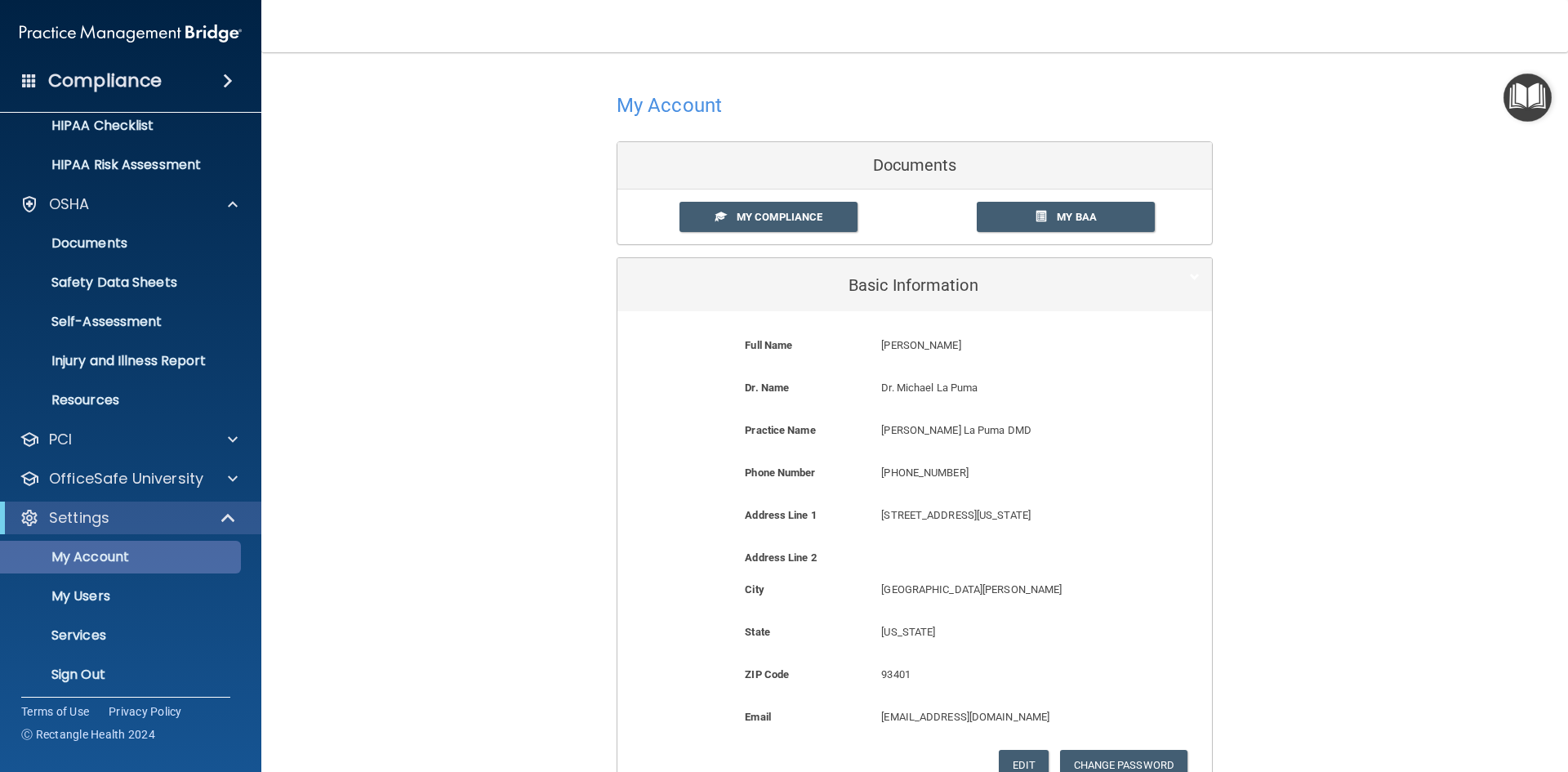
scroll to position [259, 0]
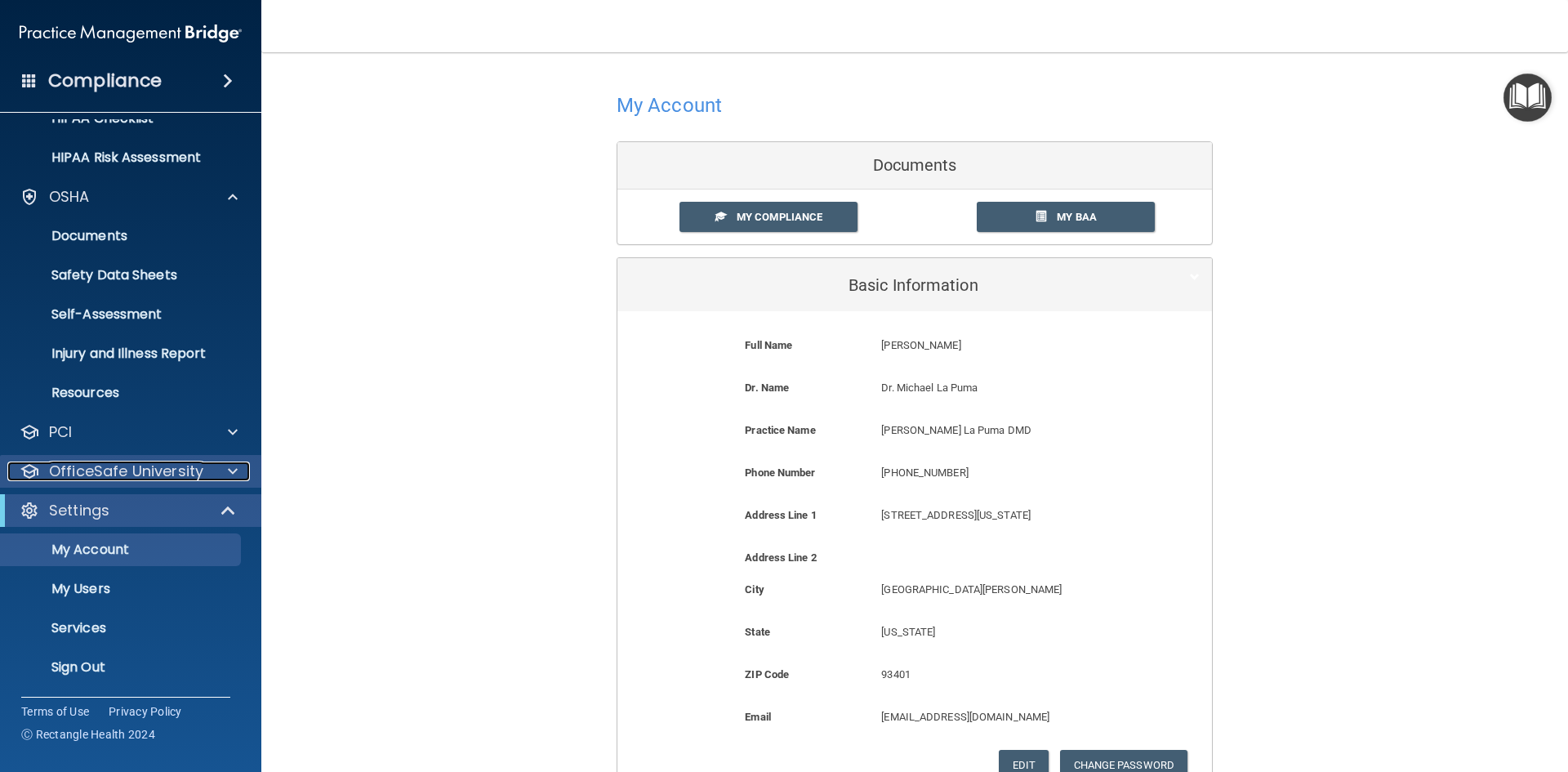
click at [125, 469] on p "OfficeSafe University" at bounding box center [126, 471] width 154 height 19
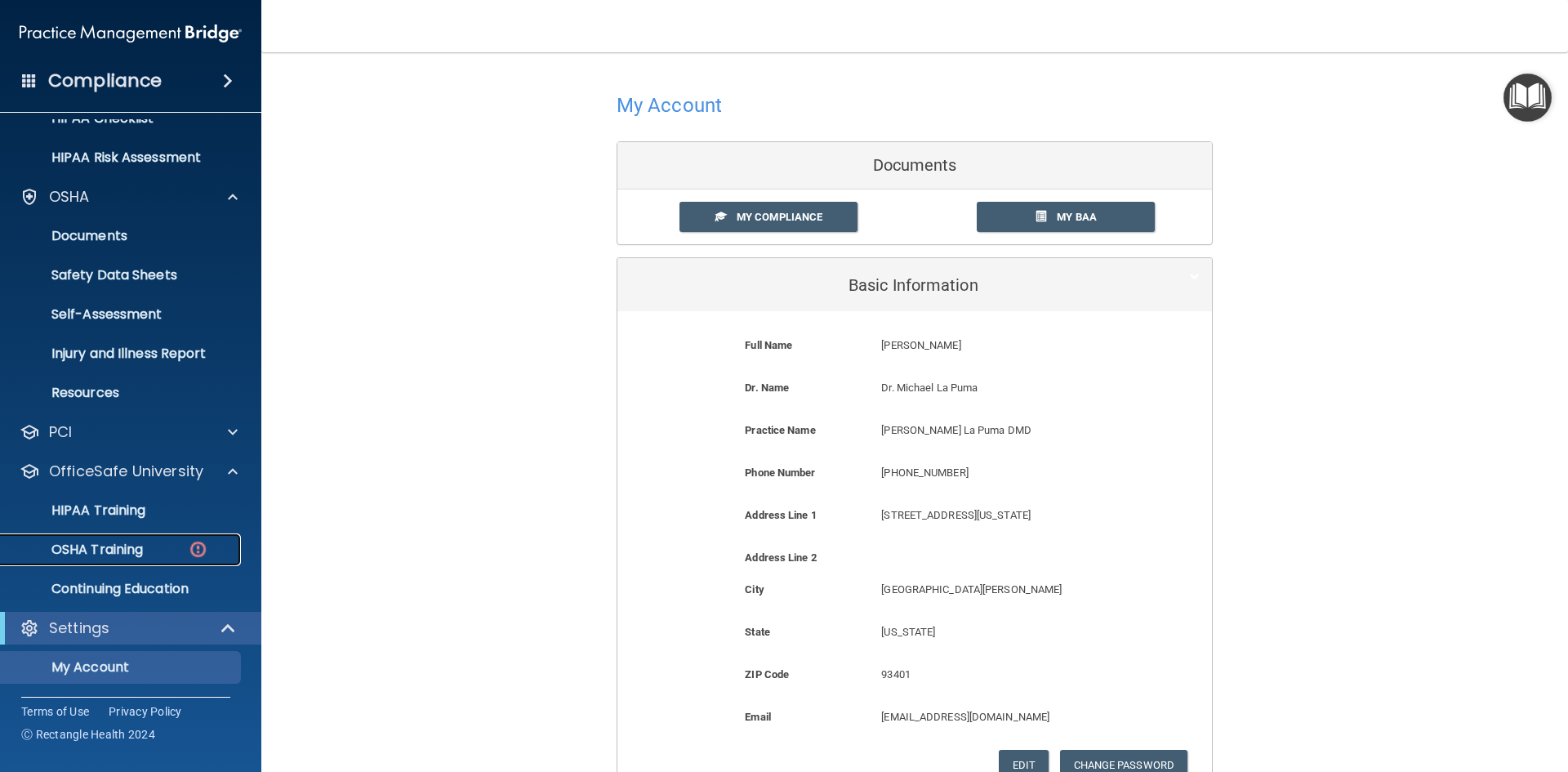
click at [161, 547] on div "OSHA Training" at bounding box center [122, 549] width 223 height 17
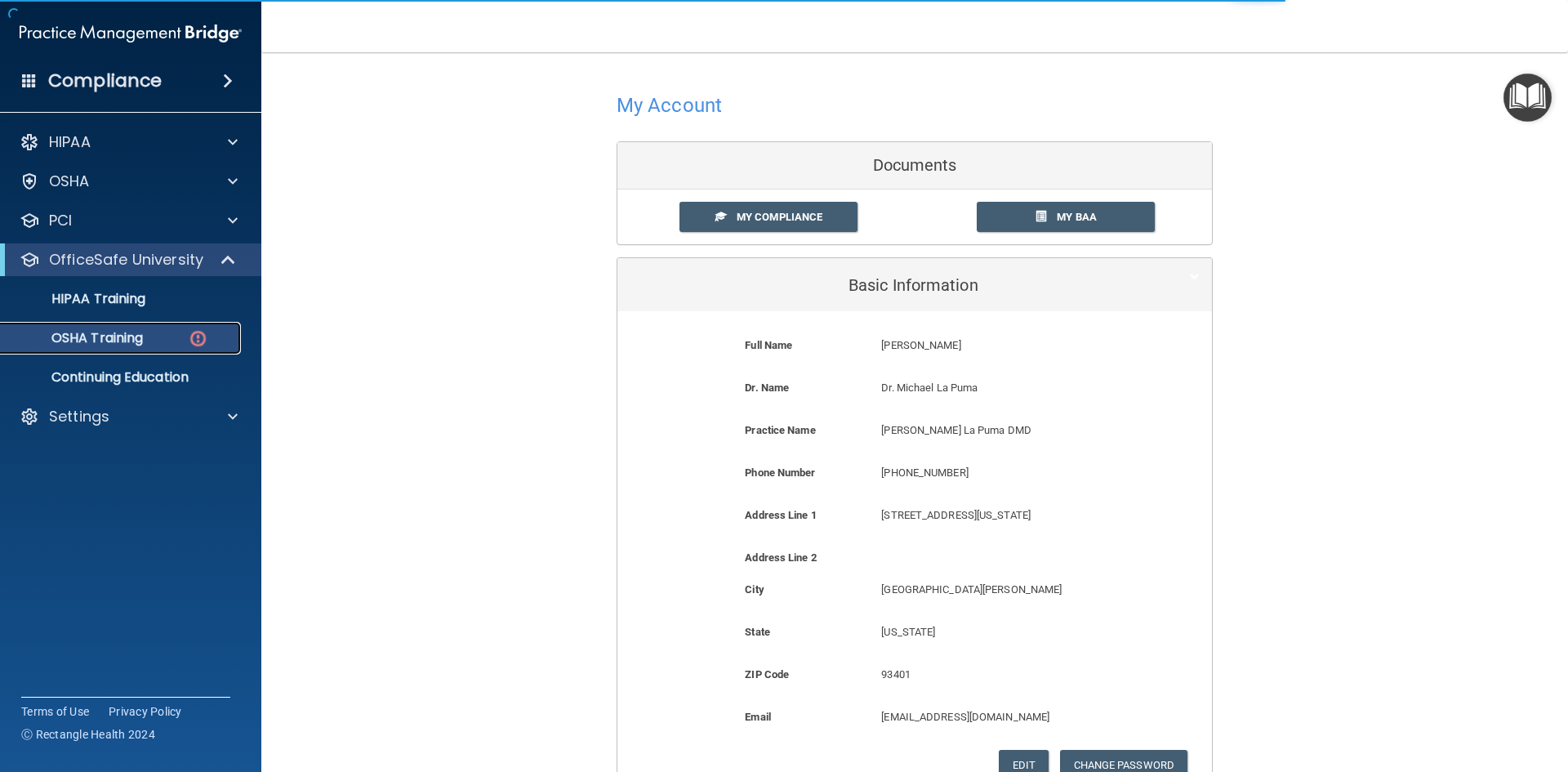
click at [194, 340] on img at bounding box center [197, 338] width 20 height 20
